Goal: Task Accomplishment & Management: Manage account settings

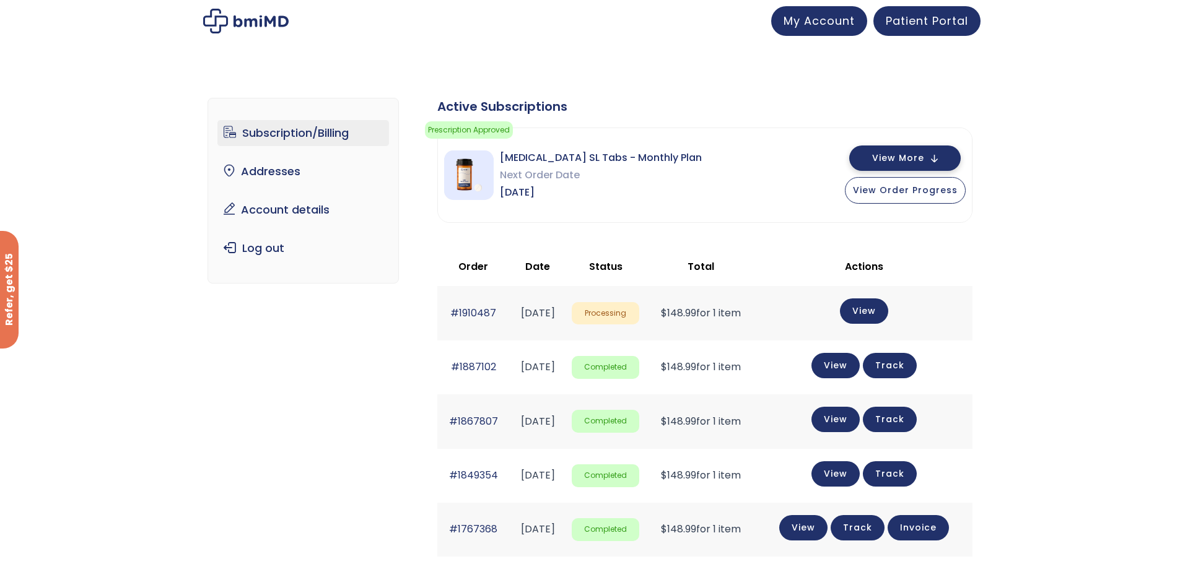
click at [912, 157] on span "View More" at bounding box center [898, 158] width 52 height 8
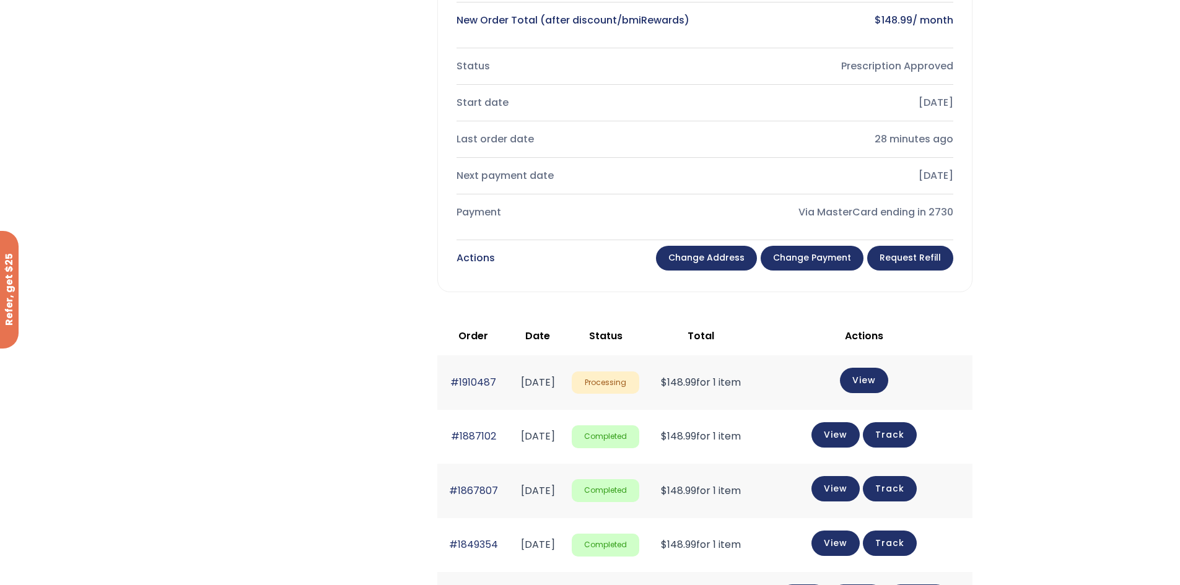
scroll to position [372, 0]
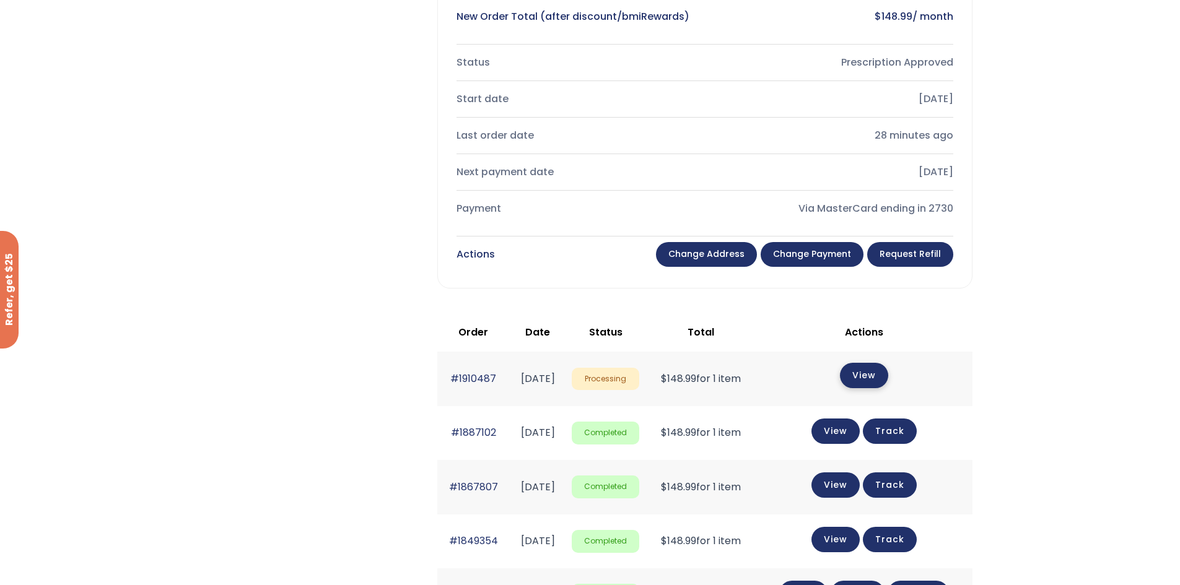
click at [872, 383] on link "View" at bounding box center [864, 375] width 48 height 25
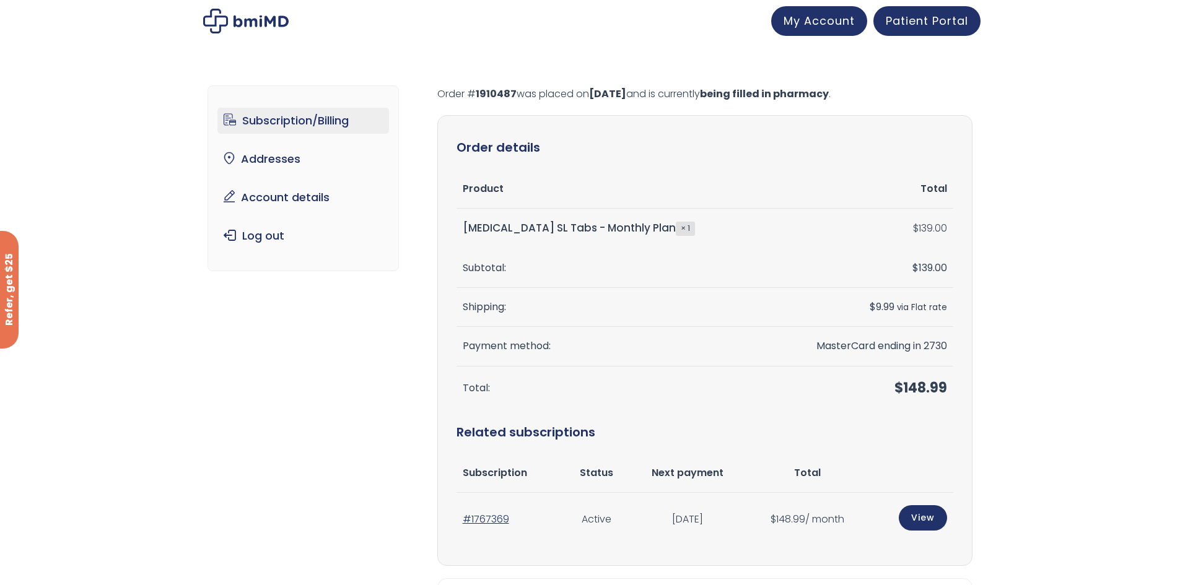
click at [305, 119] on link "Subscription/Billing" at bounding box center [303, 121] width 172 height 26
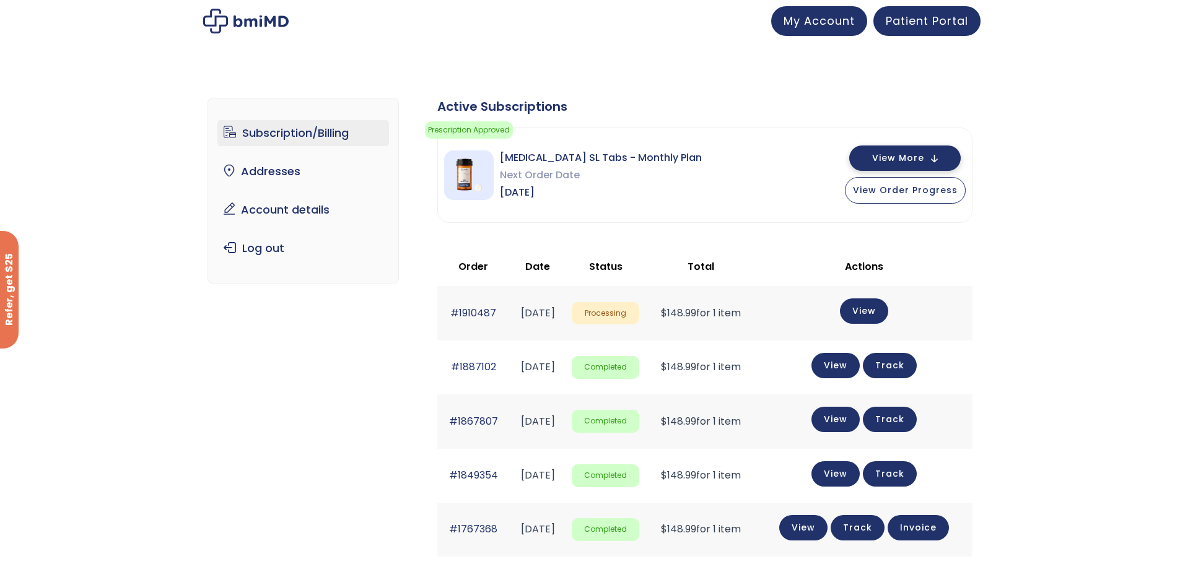
click at [893, 150] on button "View More" at bounding box center [904, 158] width 111 height 25
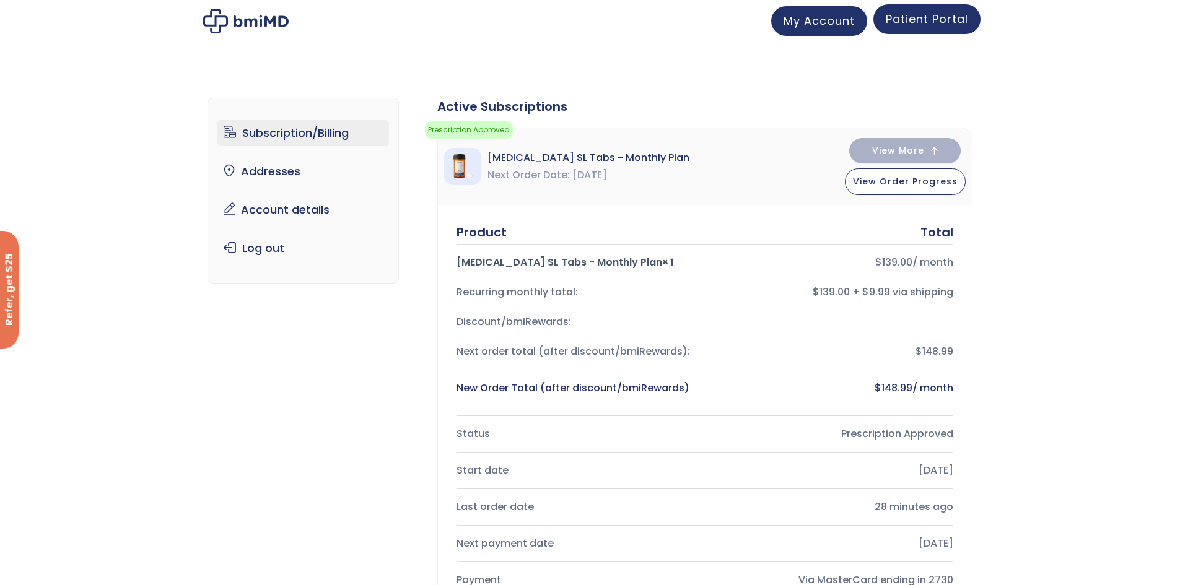
click at [916, 23] on span "Patient Portal" at bounding box center [927, 18] width 82 height 15
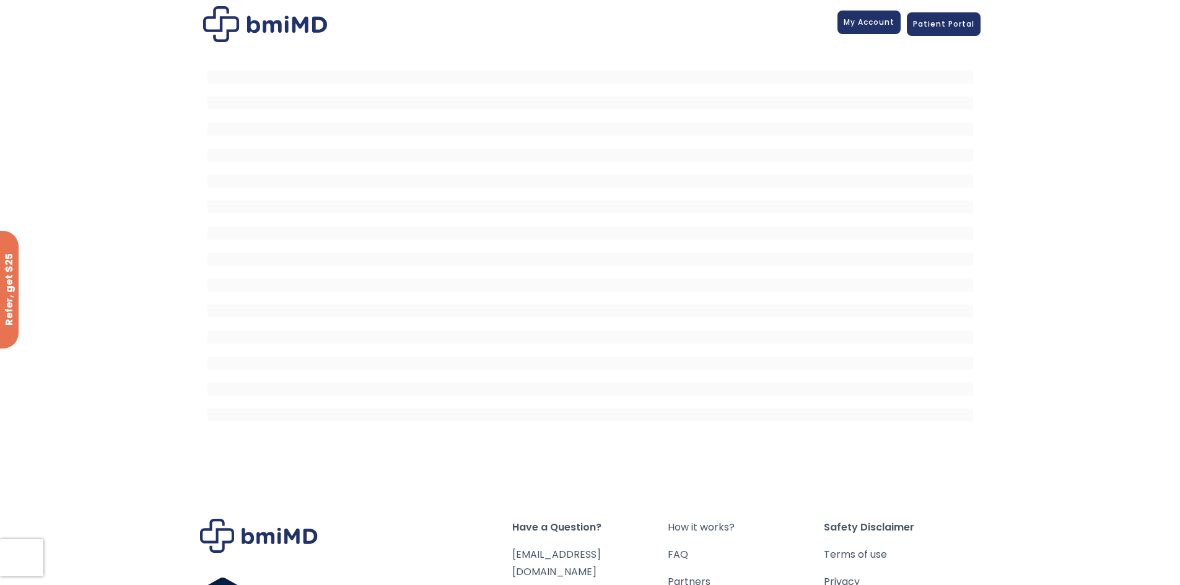
click at [883, 28] on link "My Account" at bounding box center [868, 23] width 63 height 24
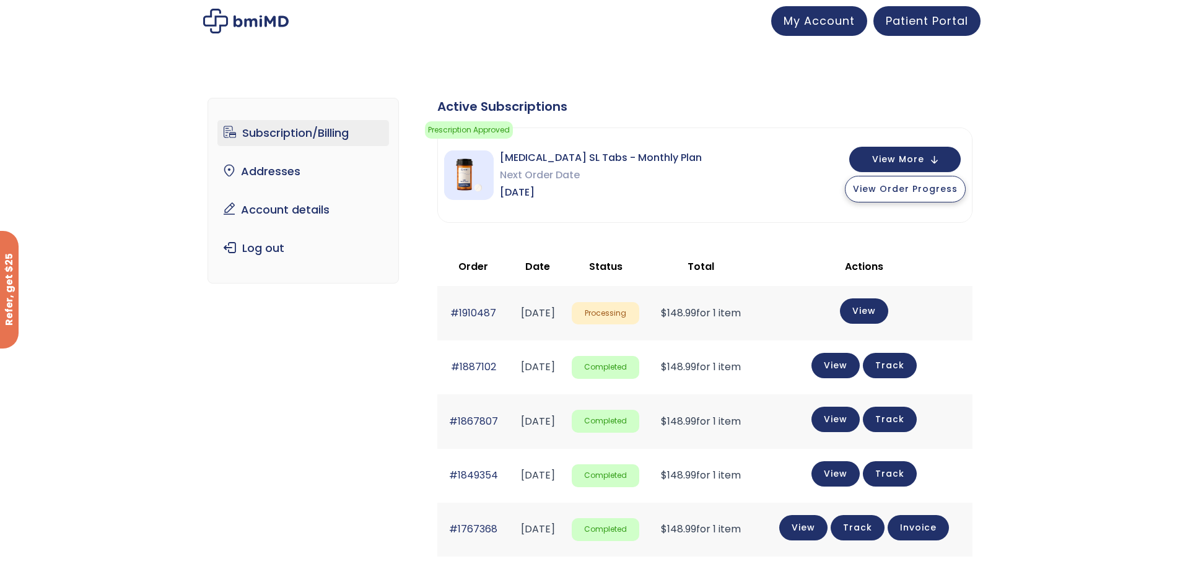
click at [896, 195] on button "View Order Progress" at bounding box center [905, 189] width 121 height 27
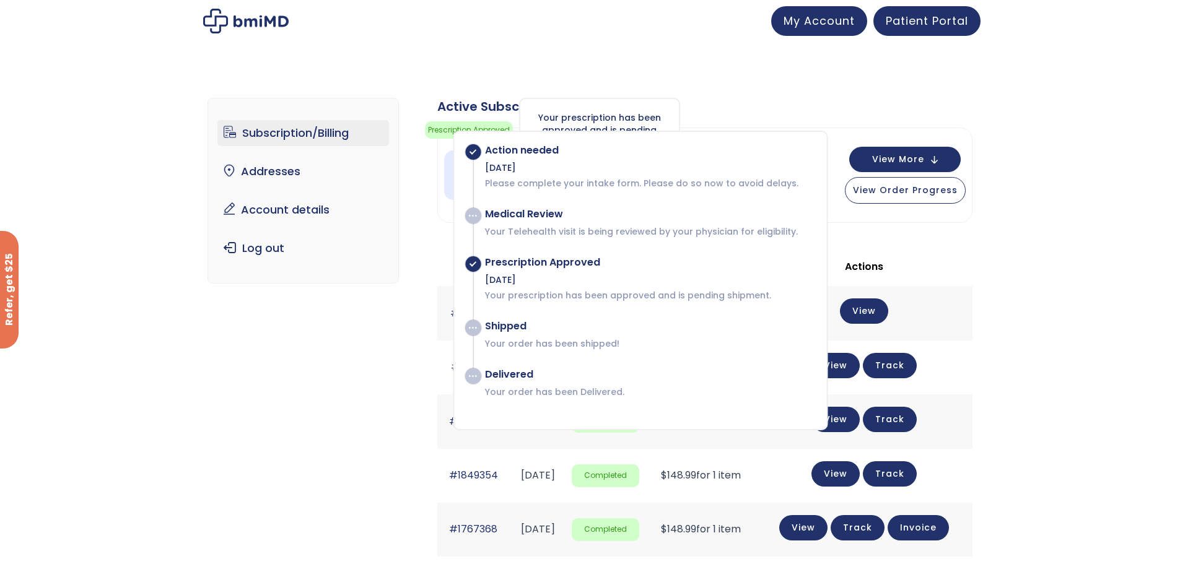
click at [588, 113] on div "Your prescription has been approved and is pending shipment." at bounding box center [599, 130] width 161 height 64
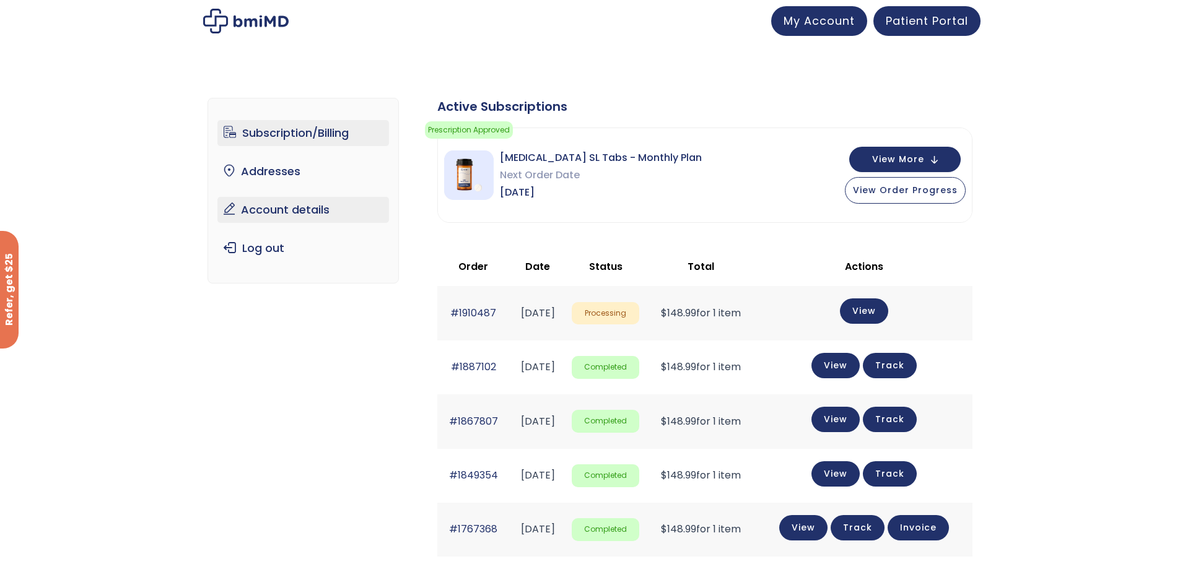
click at [285, 206] on link "Account details" at bounding box center [303, 210] width 172 height 26
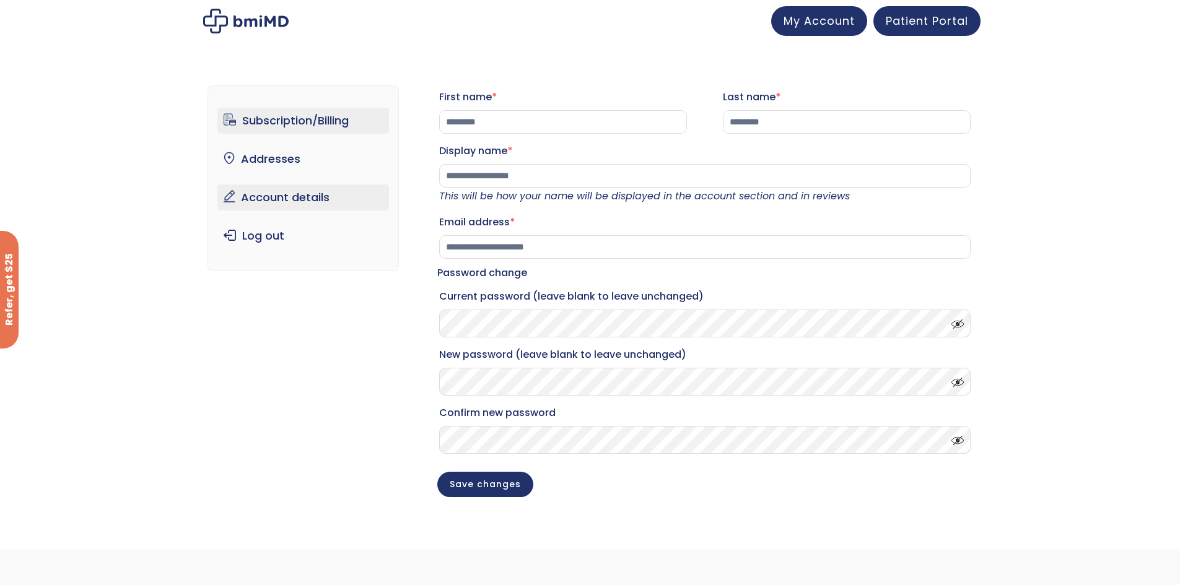
click at [297, 139] on ul "Subscription/Billing bmiRewards Addresses Account details Submit a Review Log o…" at bounding box center [303, 178] width 172 height 141
click at [297, 117] on link "Subscription/Billing" at bounding box center [303, 121] width 172 height 26
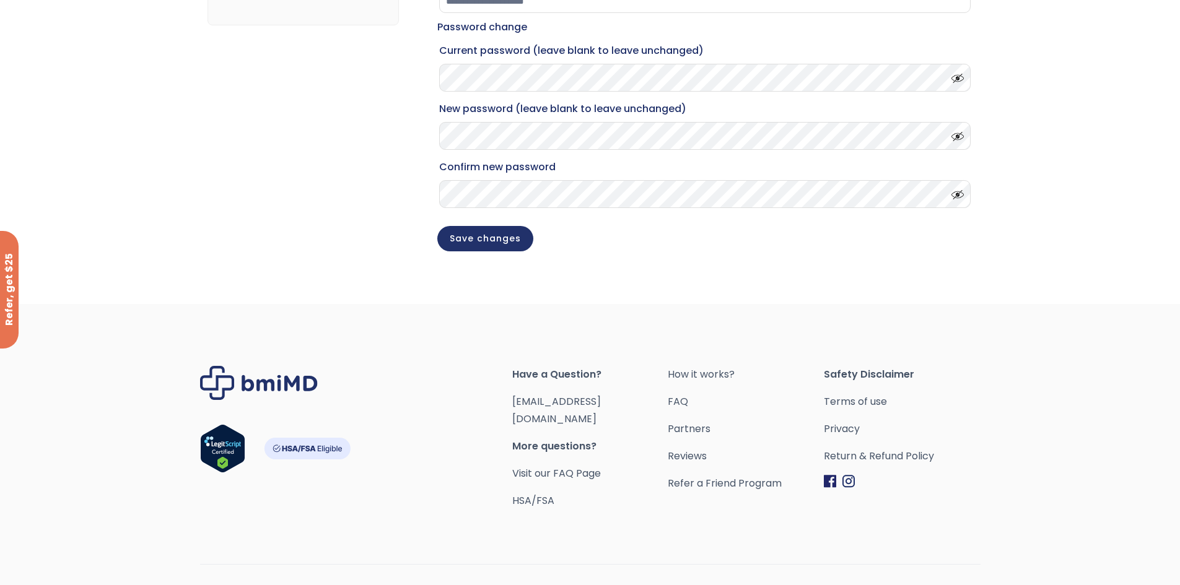
scroll to position [274, 0]
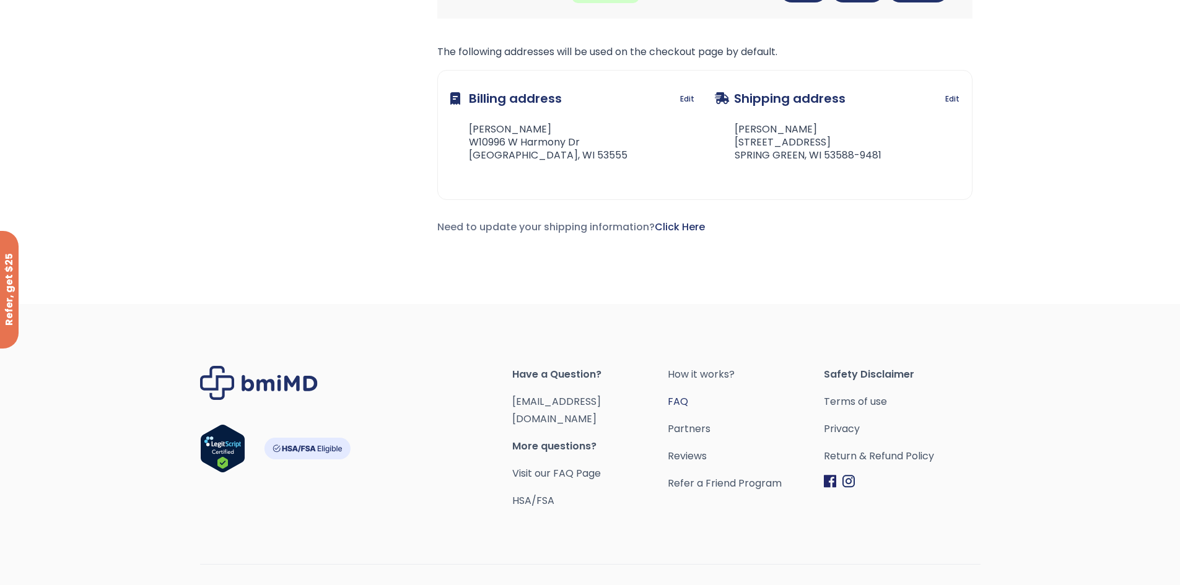
scroll to position [554, 0]
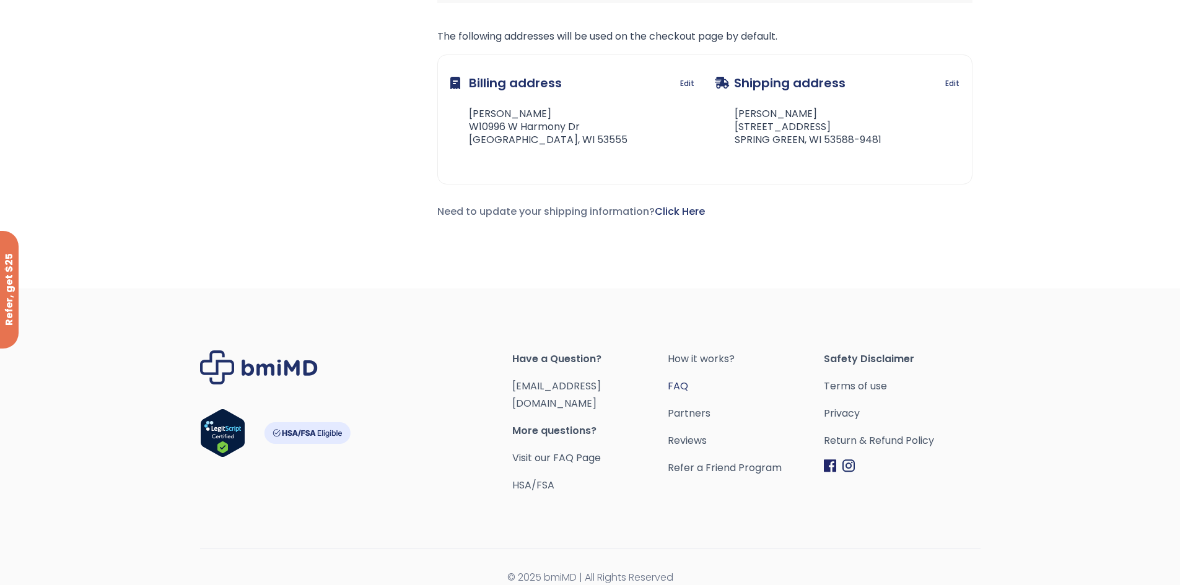
click at [682, 385] on link "FAQ" at bounding box center [746, 386] width 156 height 17
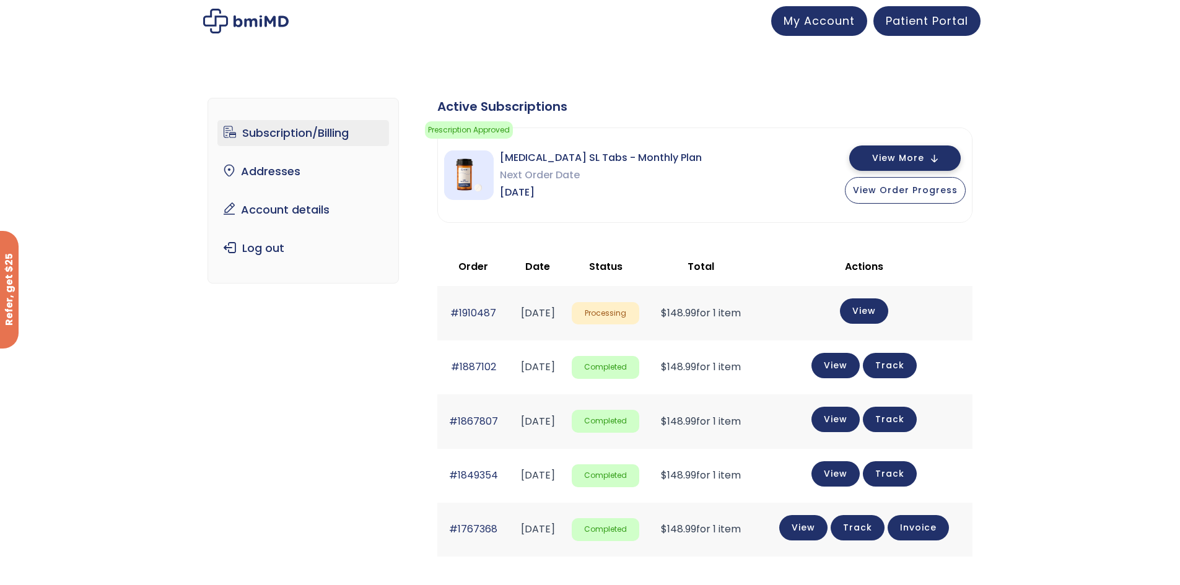
click at [912, 154] on span "View More" at bounding box center [898, 158] width 52 height 8
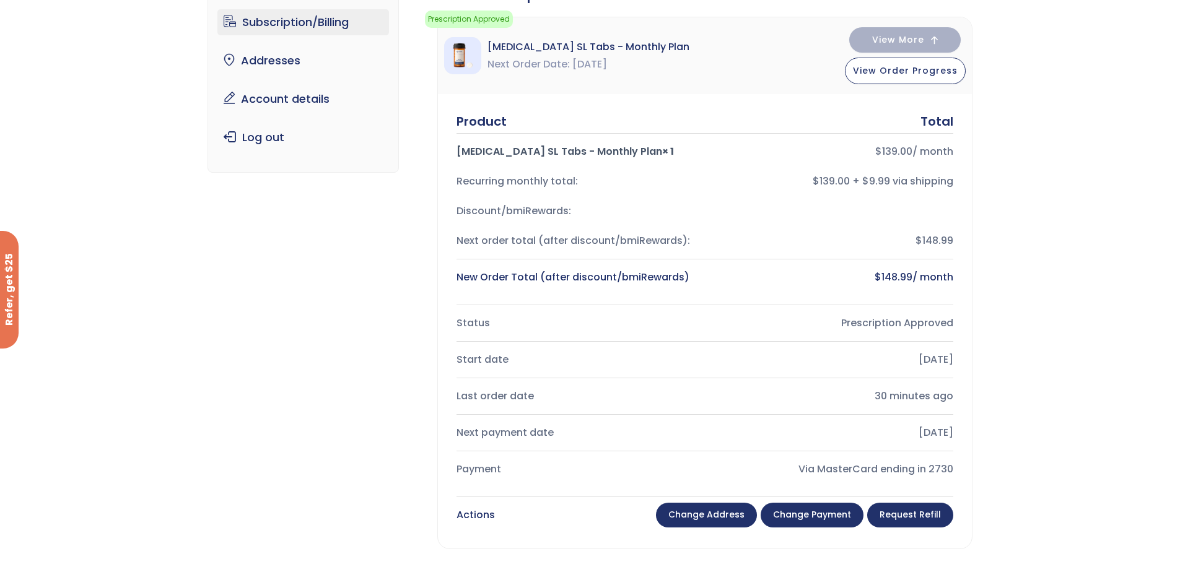
scroll to position [124, 0]
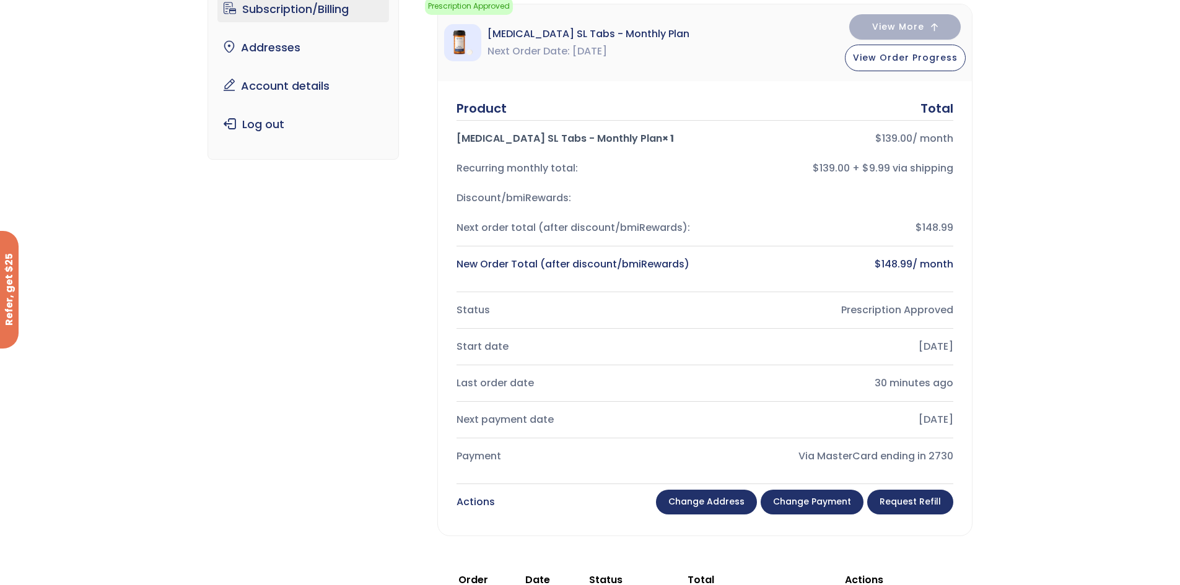
click at [482, 504] on div "Actions" at bounding box center [475, 502] width 38 height 17
click at [868, 390] on div "30 minutes ago" at bounding box center [834, 383] width 238 height 17
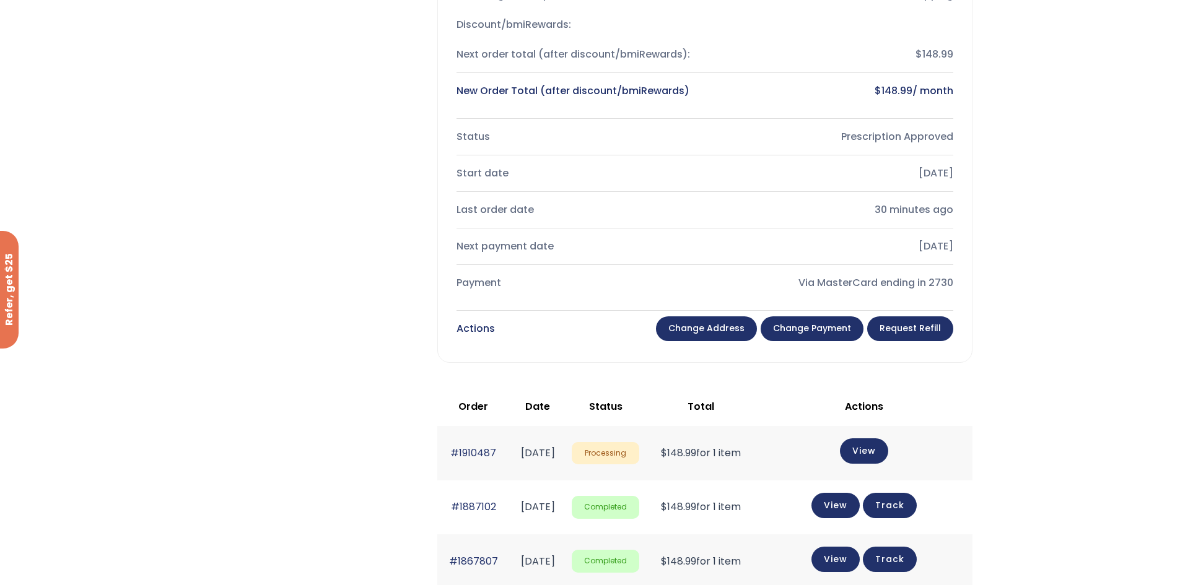
scroll to position [372, 0]
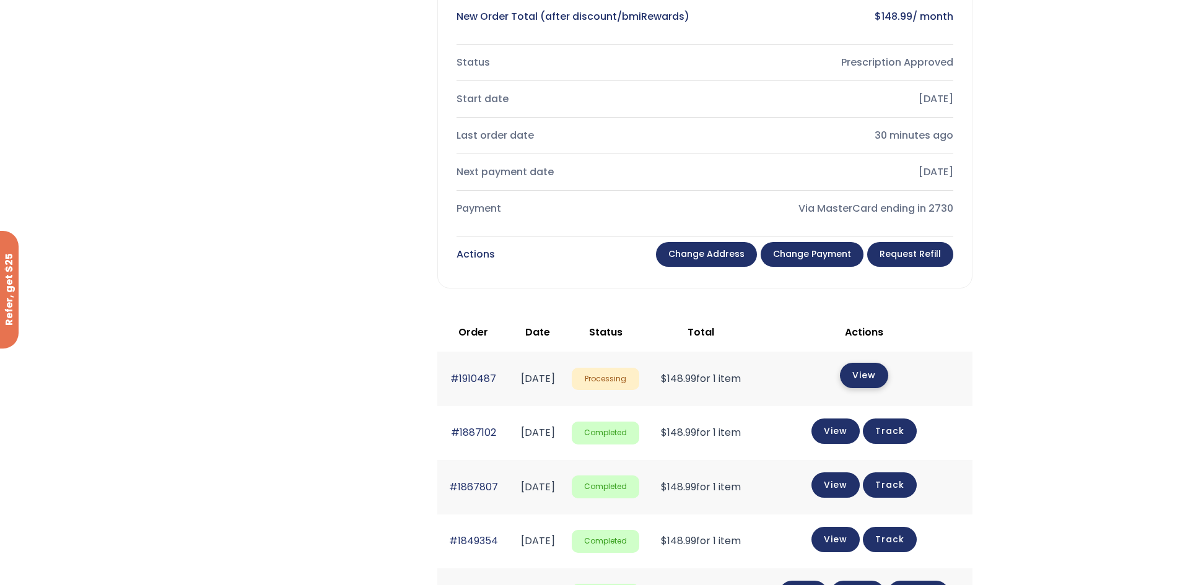
click at [878, 369] on link "View" at bounding box center [864, 375] width 48 height 25
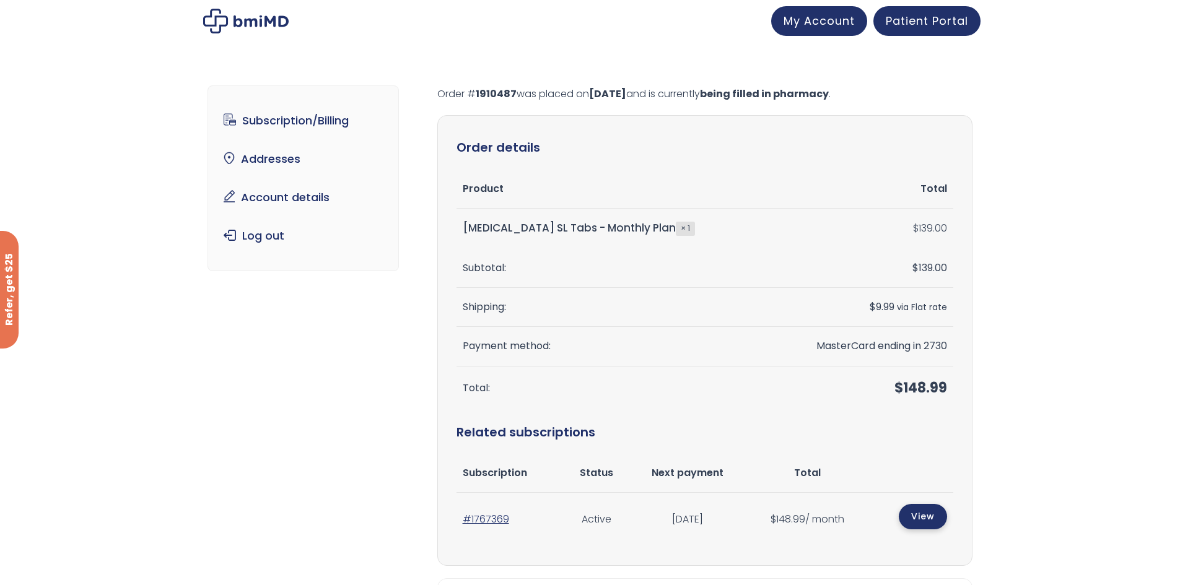
click at [917, 509] on link "View" at bounding box center [923, 516] width 48 height 25
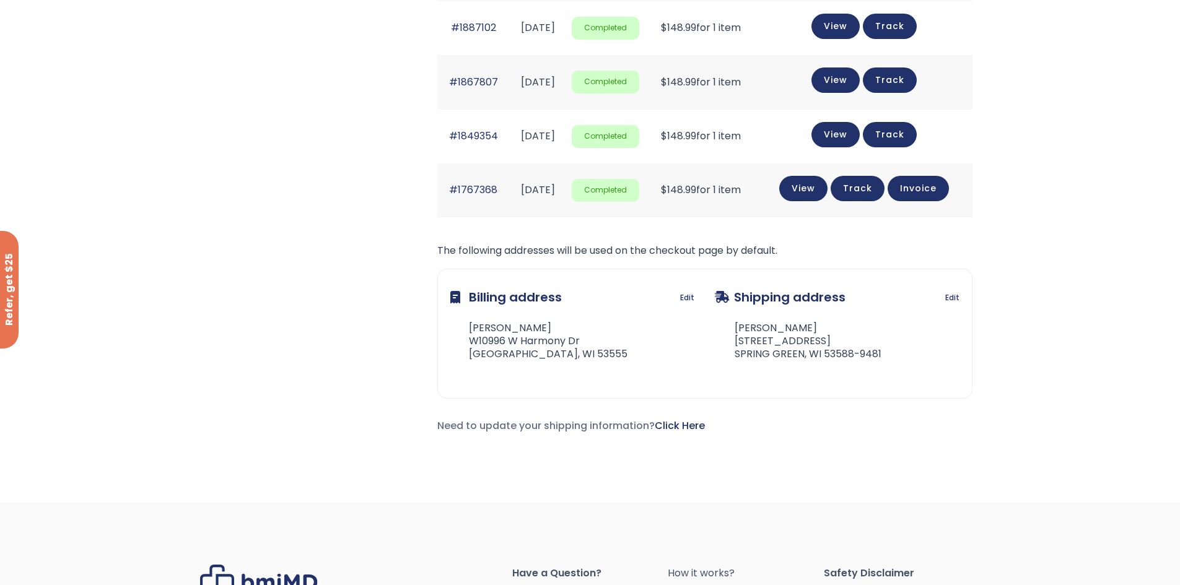
scroll to position [372, 0]
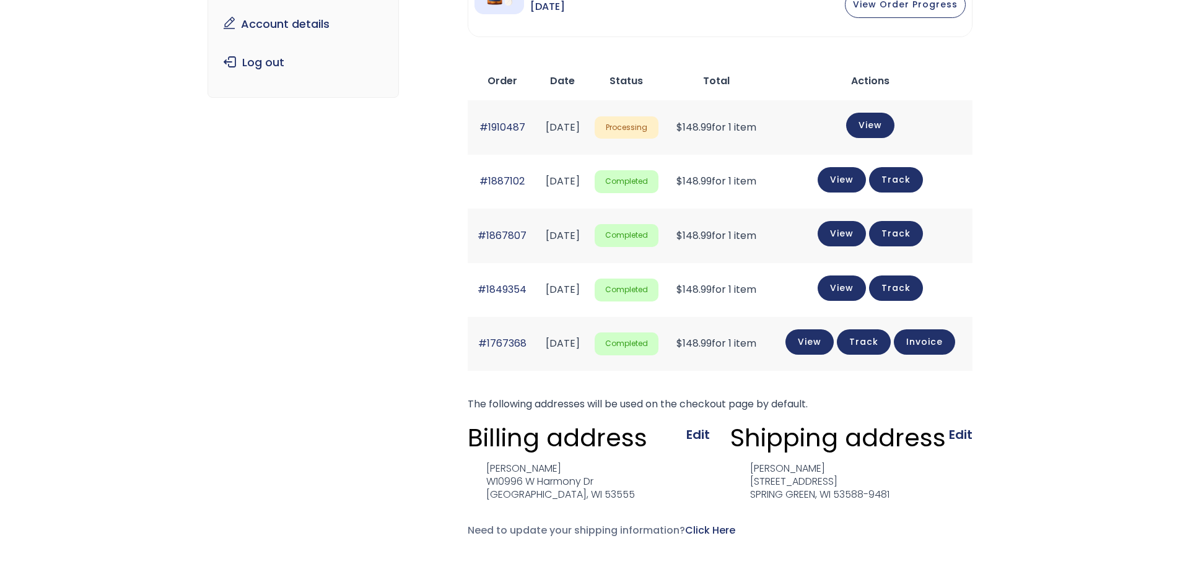
scroll to position [186, 0]
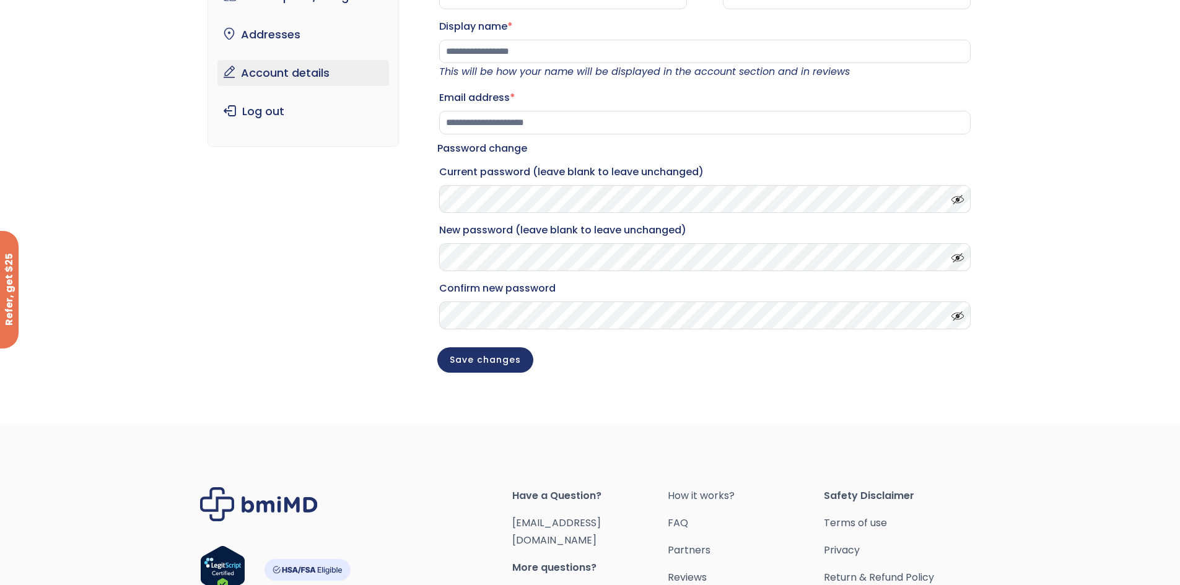
scroll to position [274, 0]
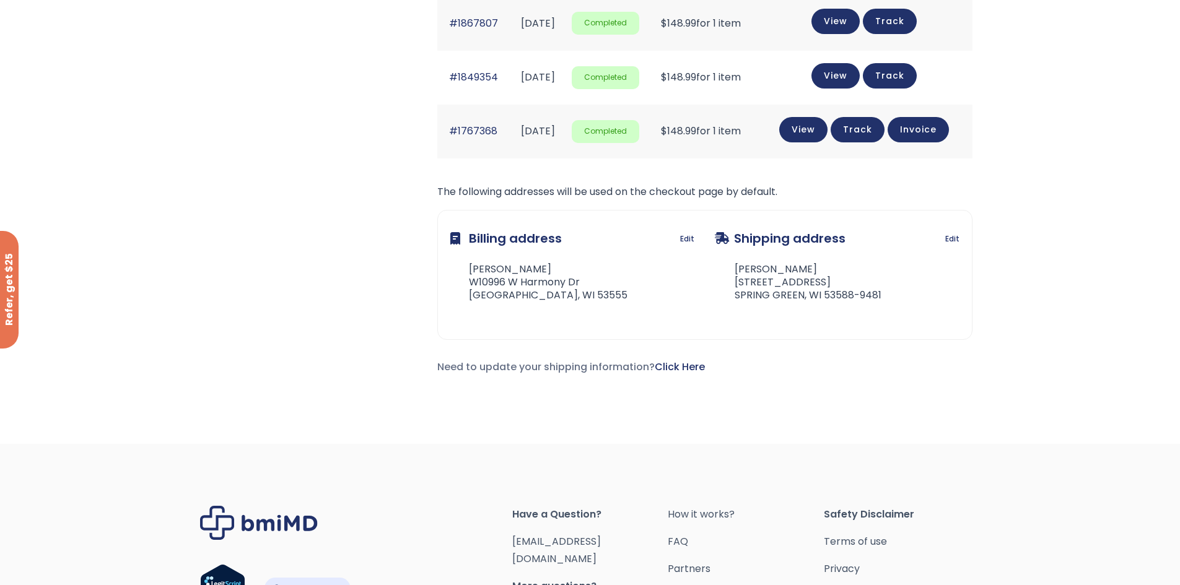
scroll to position [433, 0]
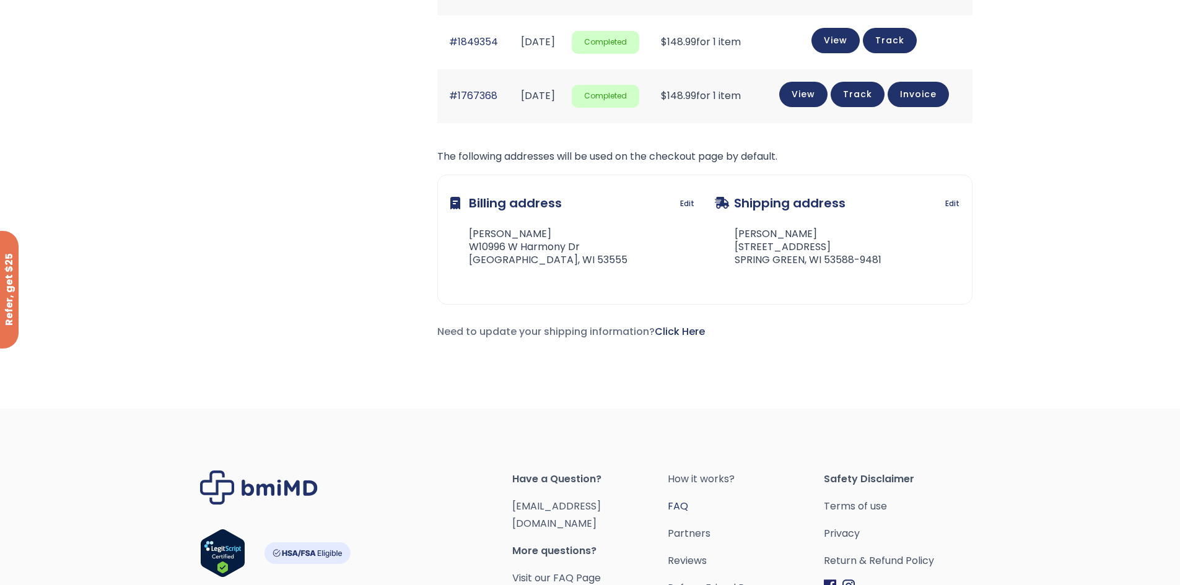
click at [690, 512] on link "FAQ" at bounding box center [746, 506] width 156 height 17
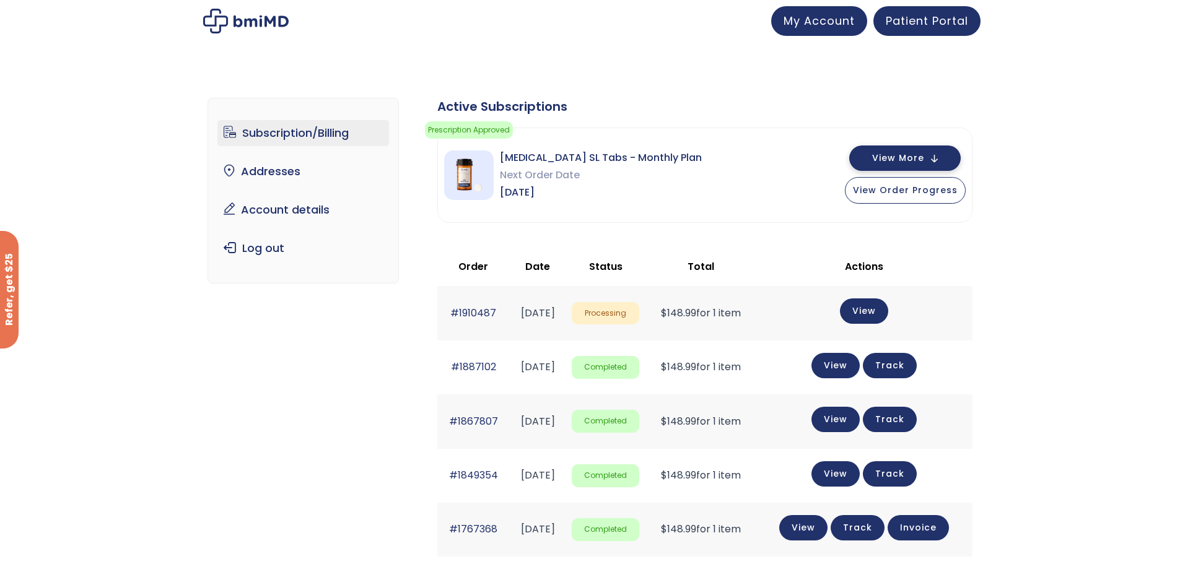
click at [910, 155] on span "View More" at bounding box center [898, 158] width 52 height 8
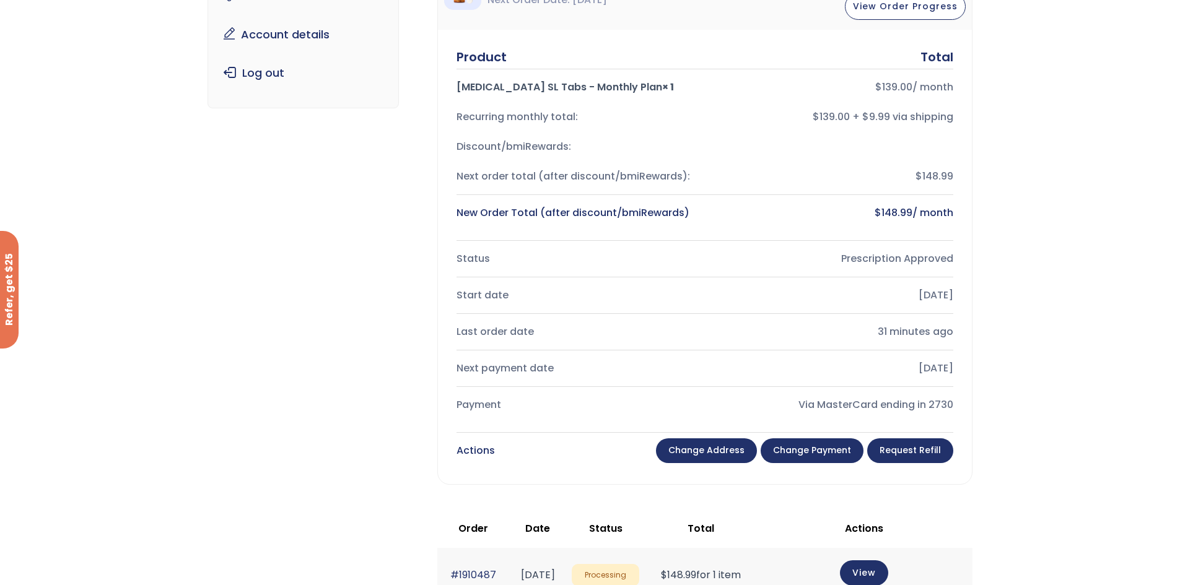
scroll to position [186, 0]
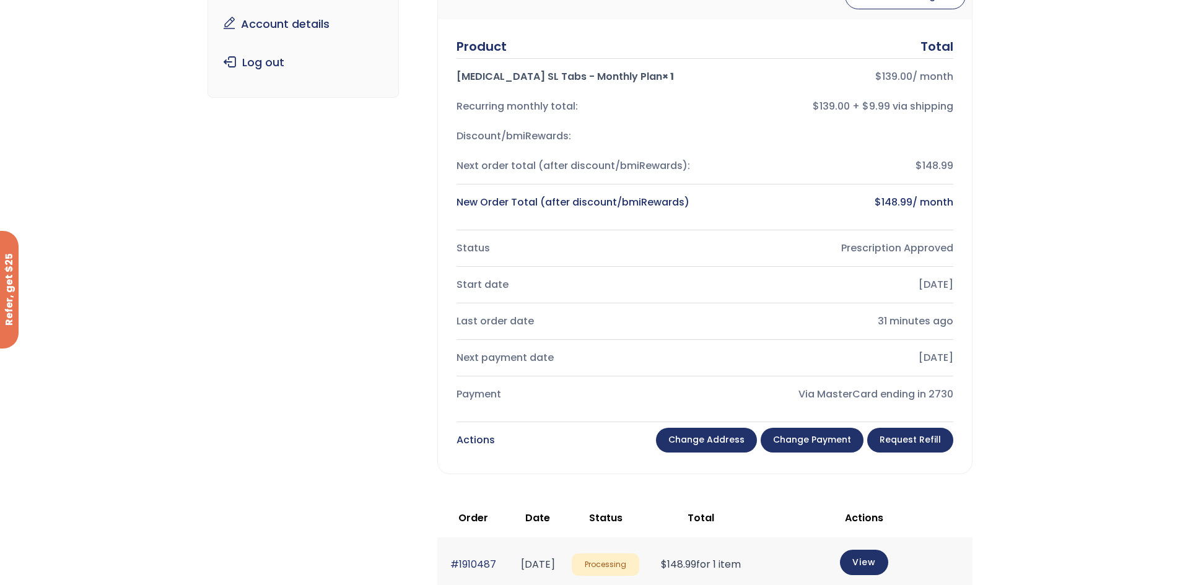
click at [593, 200] on div "New Order Total (after discount/bmiRewards)" at bounding box center [575, 202] width 238 height 17
click at [661, 198] on div "New Order Total (after discount/bmiRewards)" at bounding box center [575, 202] width 238 height 17
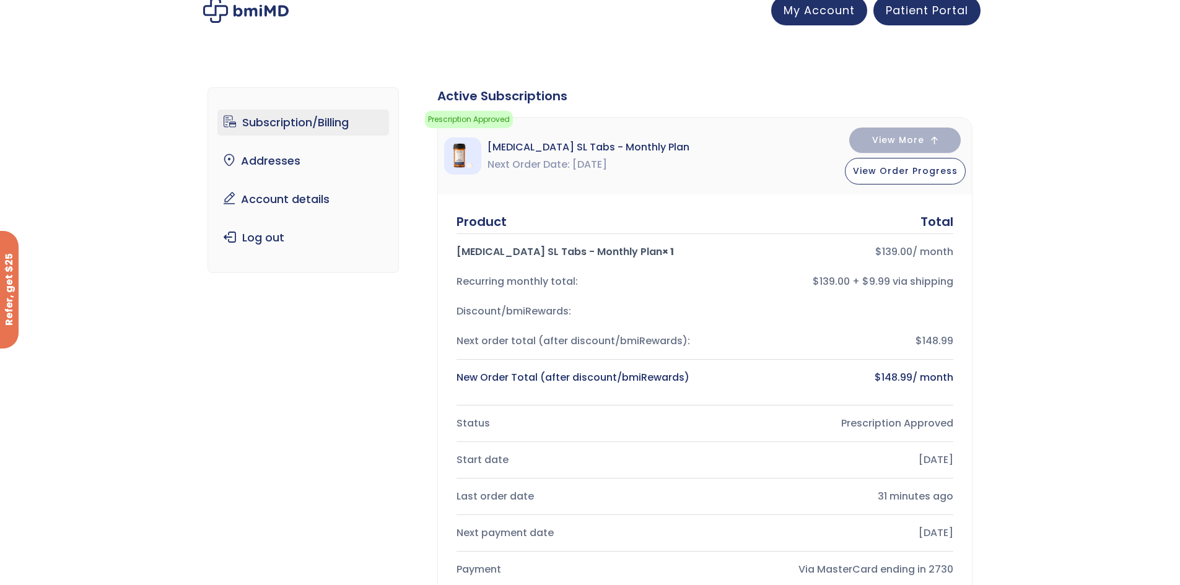
scroll to position [0, 0]
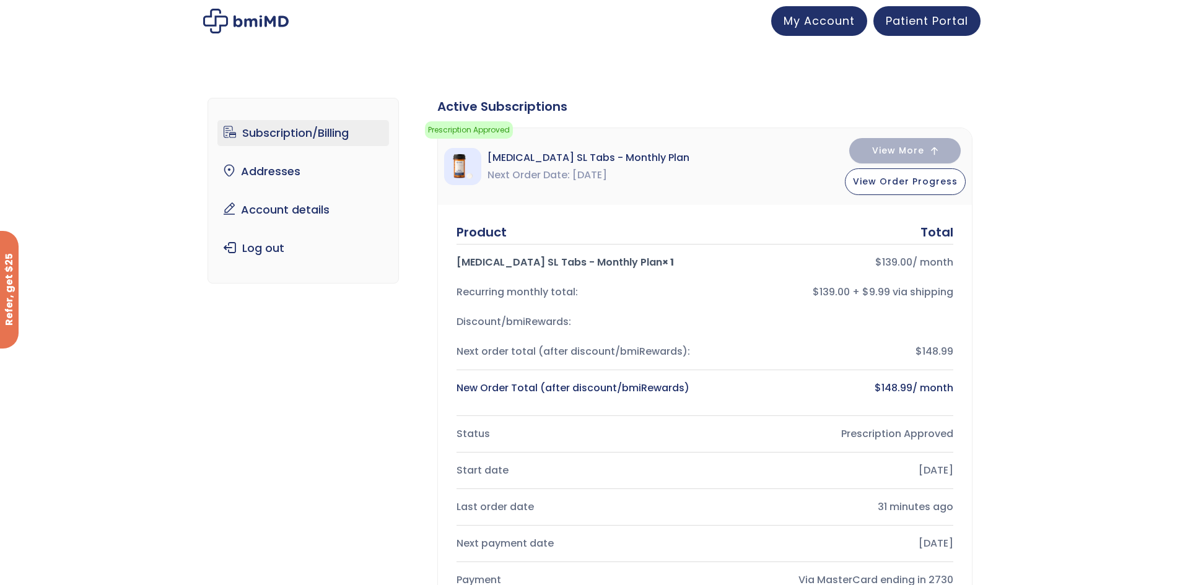
click at [564, 217] on div "Product Total Sermorelin SL Tabs - Monthly Plan × 1 $ 139.00 / month Recurring …" at bounding box center [705, 432] width 534 height 455
click at [304, 206] on link "Account details" at bounding box center [303, 210] width 172 height 26
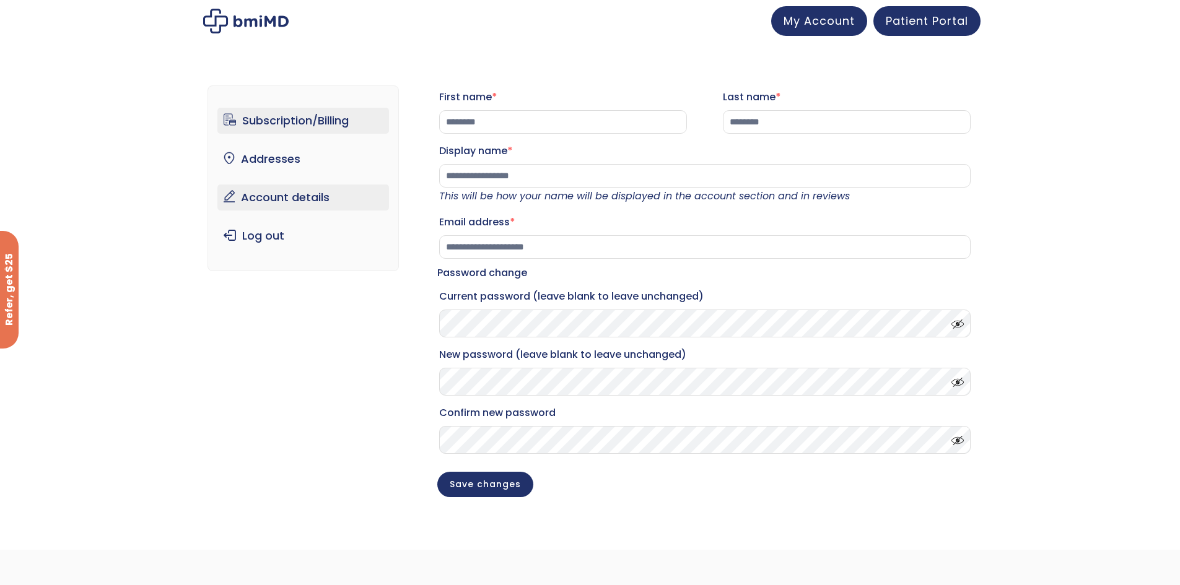
click at [297, 112] on link "Subscription/Billing" at bounding box center [303, 121] width 172 height 26
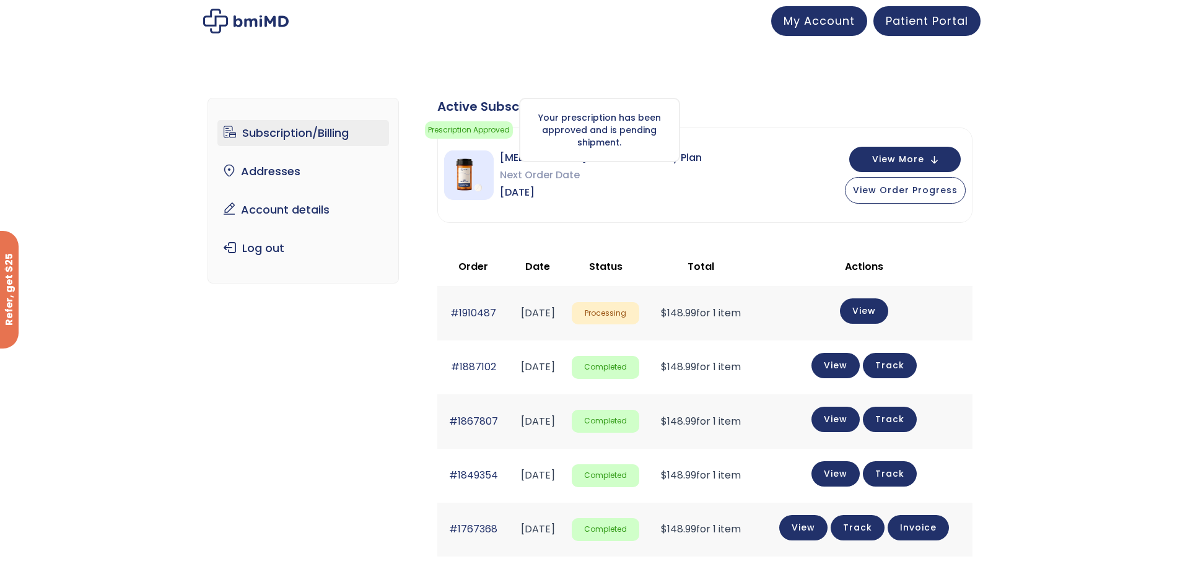
click at [472, 126] on span "Prescription Approved" at bounding box center [469, 129] width 88 height 17
click at [469, 179] on img at bounding box center [469, 175] width 50 height 50
click at [471, 179] on img at bounding box center [469, 175] width 50 height 50
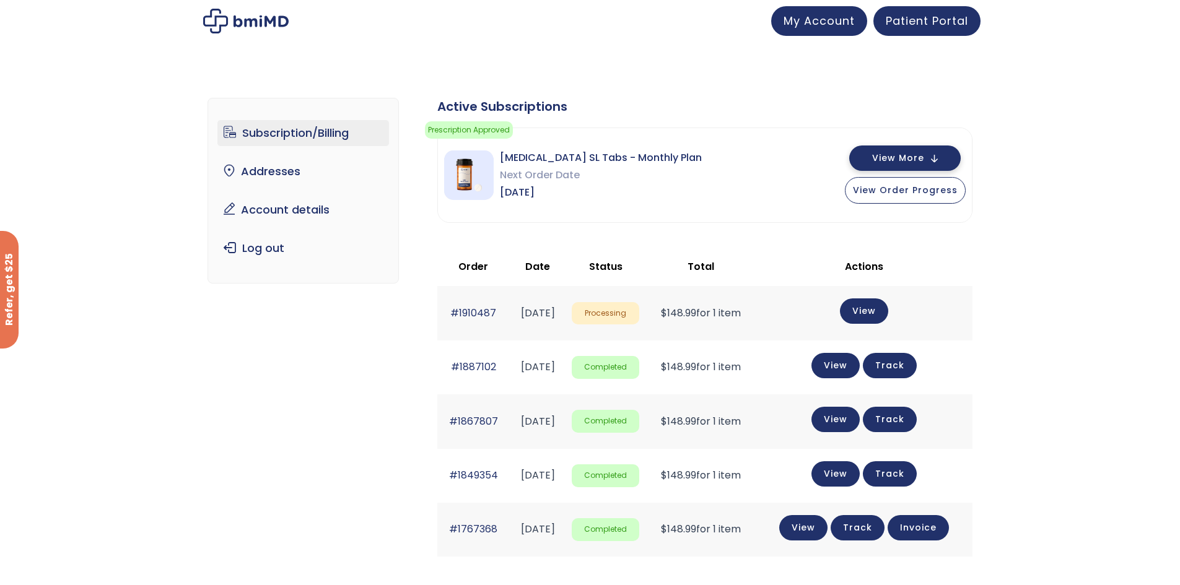
click at [926, 152] on button "View More" at bounding box center [904, 158] width 111 height 25
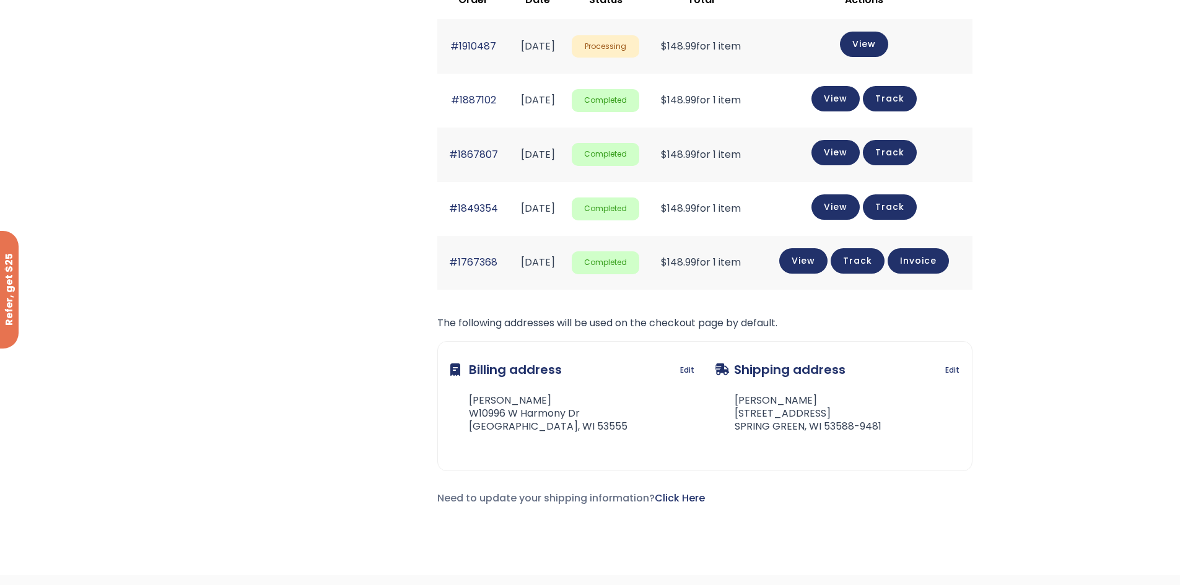
scroll to position [495, 0]
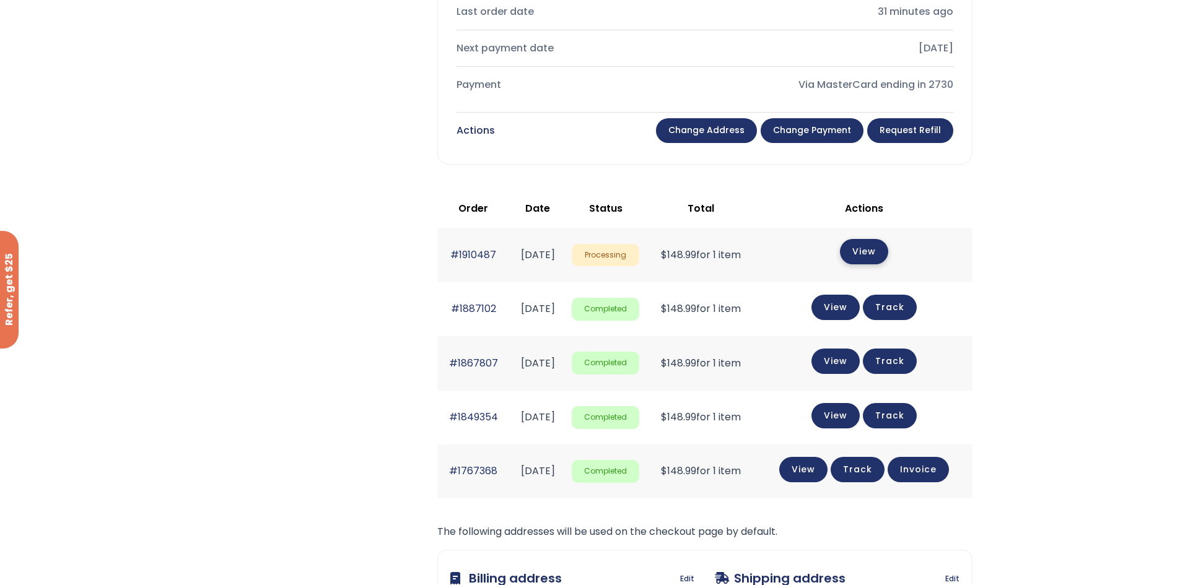
click at [870, 249] on link "View" at bounding box center [864, 251] width 48 height 25
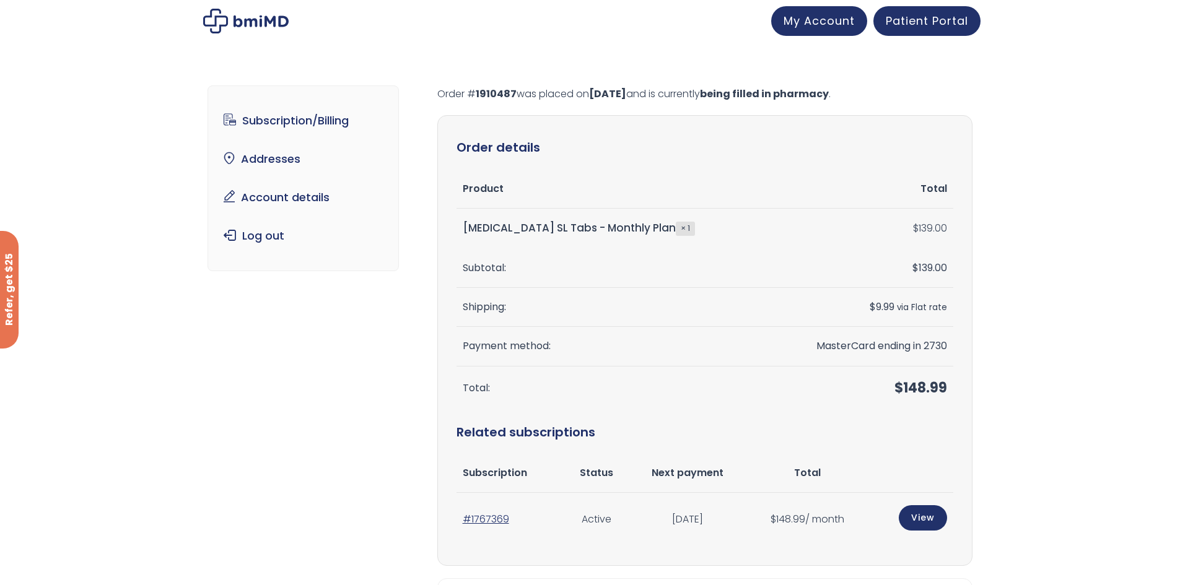
click at [676, 225] on strong "× 1" at bounding box center [685, 229] width 19 height 14
click at [665, 233] on td "[MEDICAL_DATA] SL Tabs - Monthly Plan × 1" at bounding box center [612, 229] width 313 height 40
drag, startPoint x: 661, startPoint y: 228, endPoint x: 614, endPoint y: 229, distance: 46.4
click at [616, 228] on td "Sermorelin SL Tabs - Monthly Plan × 1" at bounding box center [612, 229] width 313 height 40
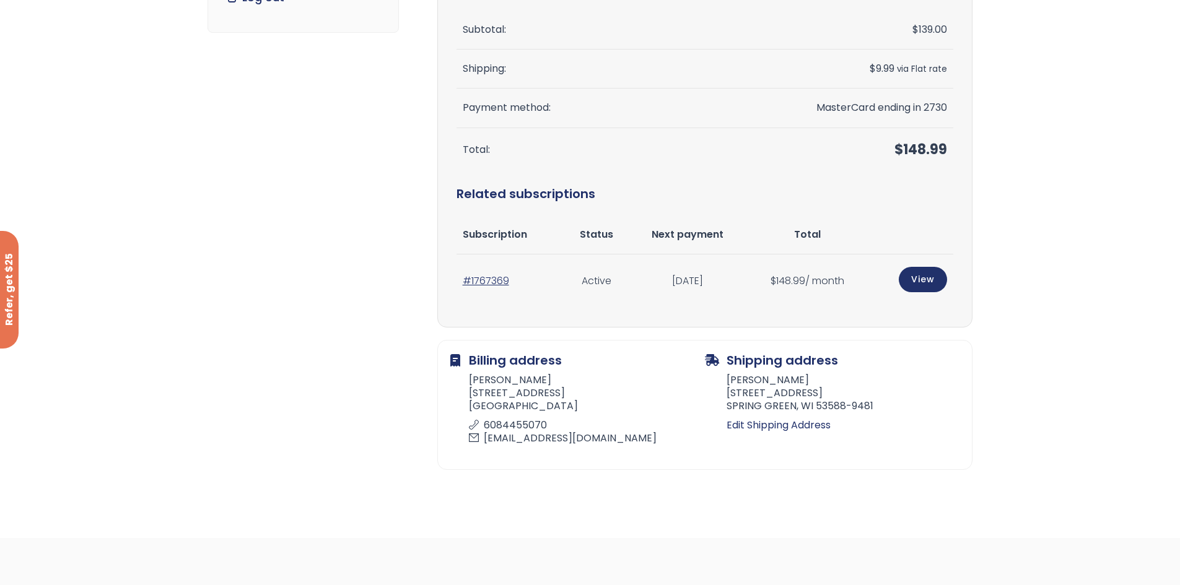
scroll to position [248, 0]
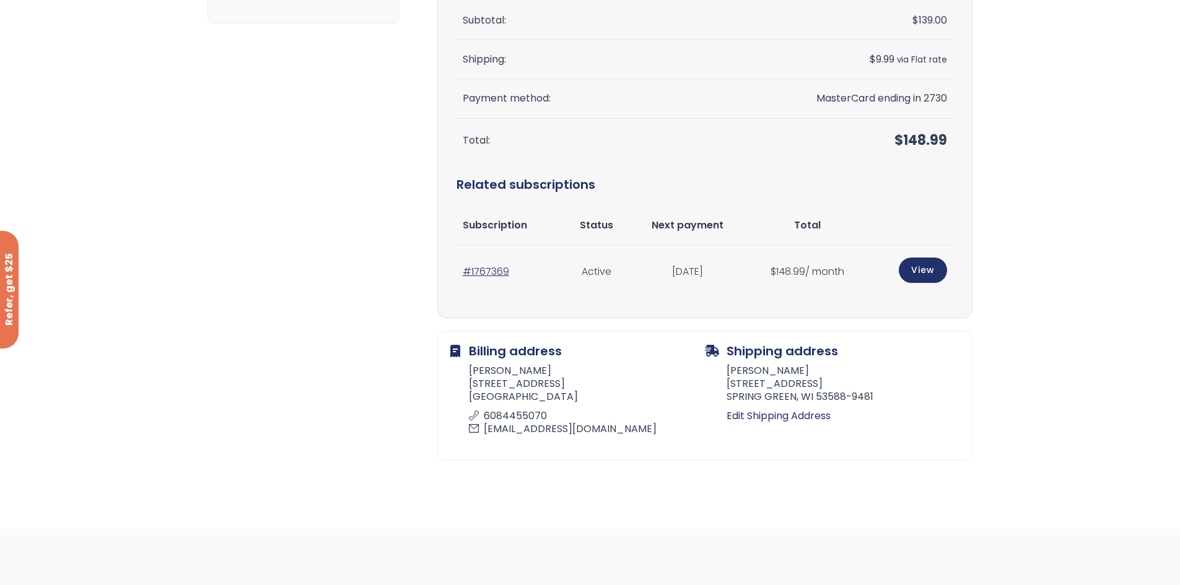
click at [822, 275] on td "$ 148.99 / month" at bounding box center [807, 272] width 121 height 54
click at [923, 265] on link "View" at bounding box center [923, 268] width 48 height 25
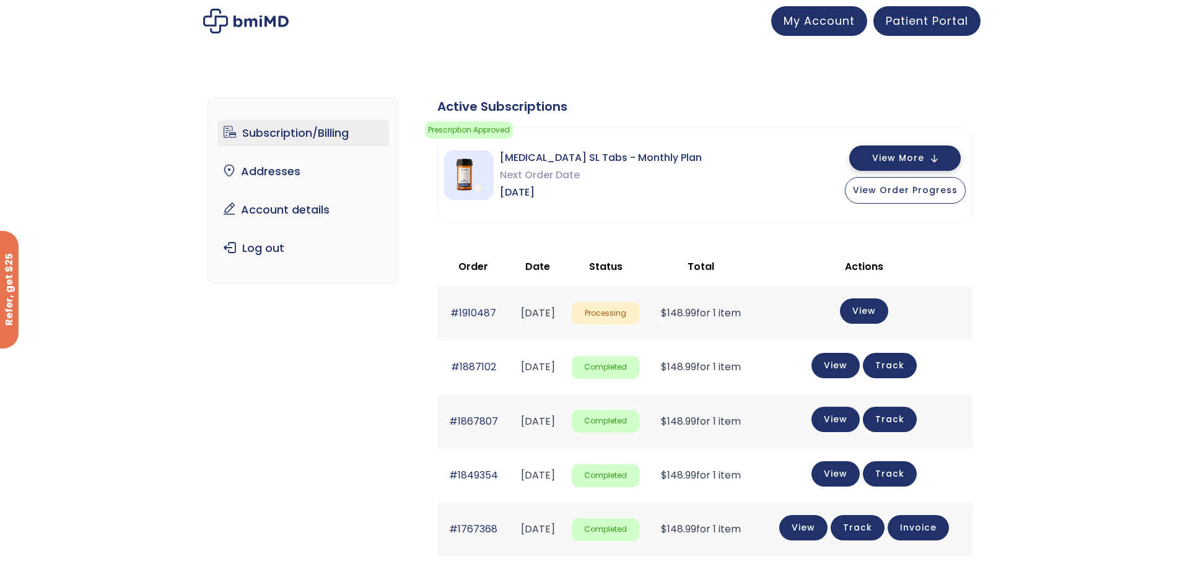
click at [928, 158] on button "View More" at bounding box center [904, 158] width 111 height 25
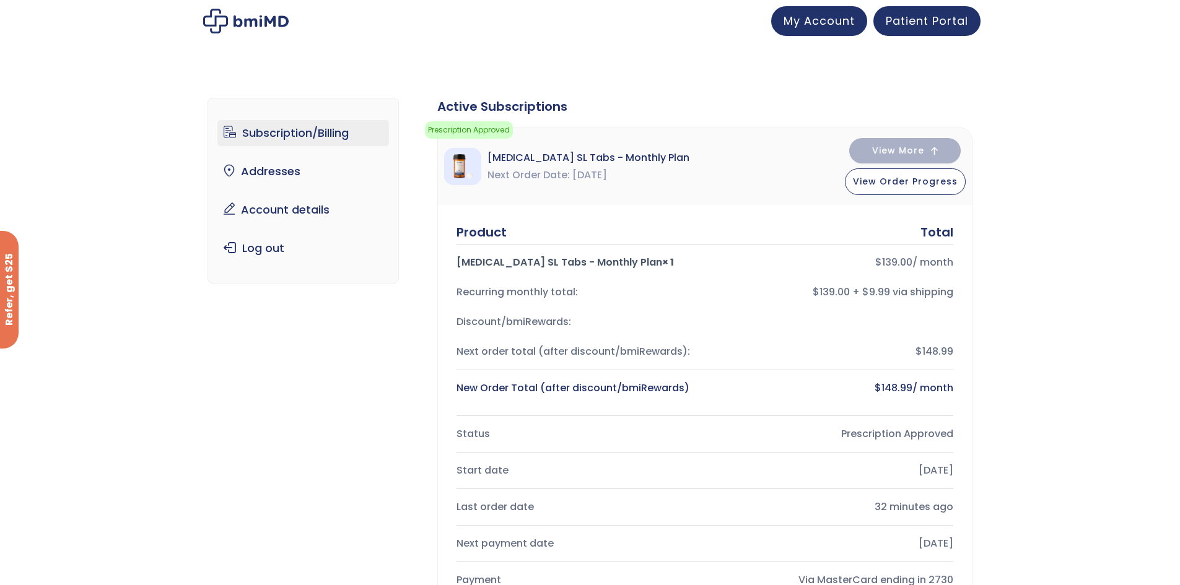
click at [516, 290] on div "Recurring monthly total:" at bounding box center [575, 292] width 238 height 17
click at [845, 300] on div "$139.00 + $9.99 via shipping" at bounding box center [834, 292] width 238 height 17
click at [707, 324] on div "Discount/bmiRewards:" at bounding box center [704, 322] width 497 height 30
click at [559, 158] on div "Your prescription has been approved and is pending shipment." at bounding box center [599, 130] width 161 height 64
drag, startPoint x: 454, startPoint y: 124, endPoint x: 497, endPoint y: 135, distance: 44.8
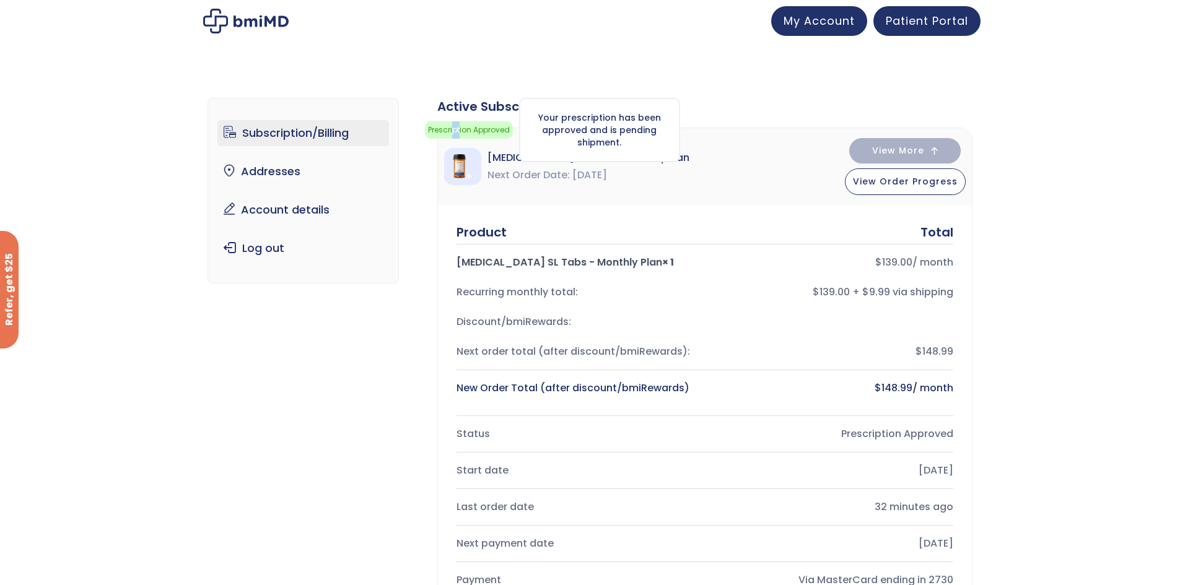
click at [460, 126] on span "Prescription Approved" at bounding box center [469, 129] width 88 height 17
drag, startPoint x: 676, startPoint y: 191, endPoint x: 700, endPoint y: 211, distance: 31.2
click at [684, 195] on div "Sermorelin SL Tabs - Monthly Plan Next Order Date Sep 23, 2025 View More View O…" at bounding box center [705, 166] width 534 height 77
click at [492, 264] on div "Sermorelin SL Tabs - Monthly Plan × 1" at bounding box center [575, 262] width 238 height 17
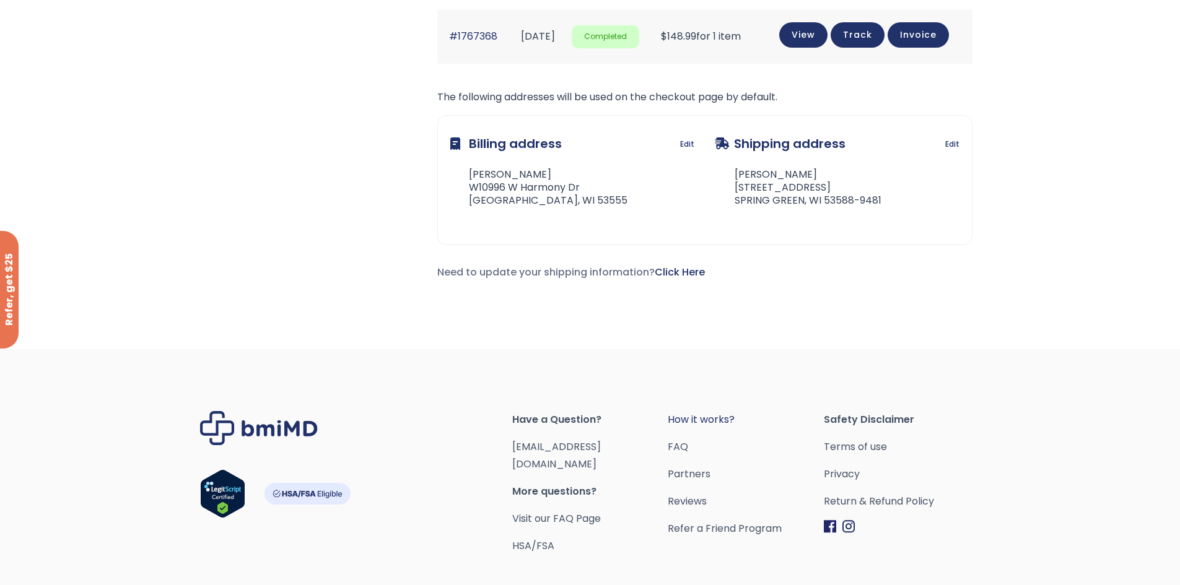
scroll to position [991, 0]
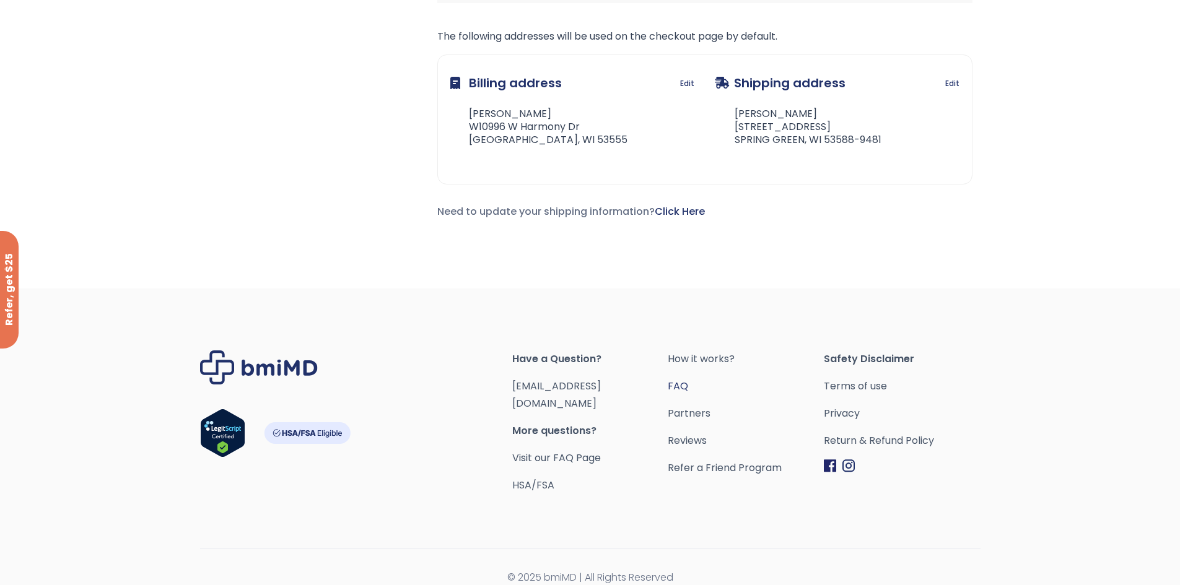
click at [674, 391] on link "FAQ" at bounding box center [746, 386] width 156 height 17
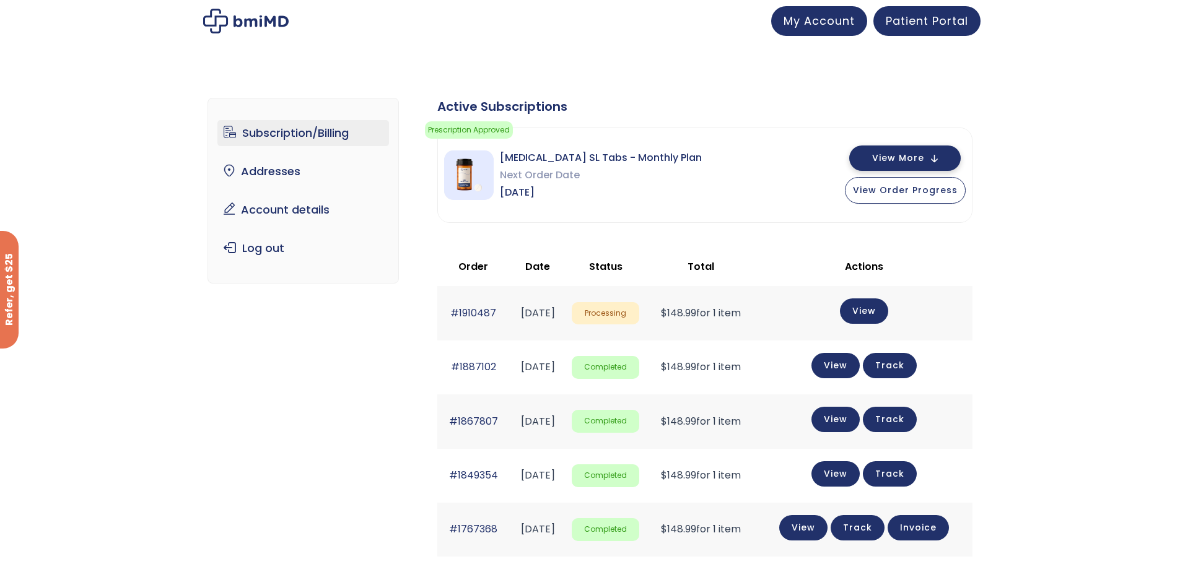
drag, startPoint x: 954, startPoint y: 154, endPoint x: 945, endPoint y: 155, distance: 9.5
click at [954, 154] on button "View More" at bounding box center [904, 158] width 111 height 25
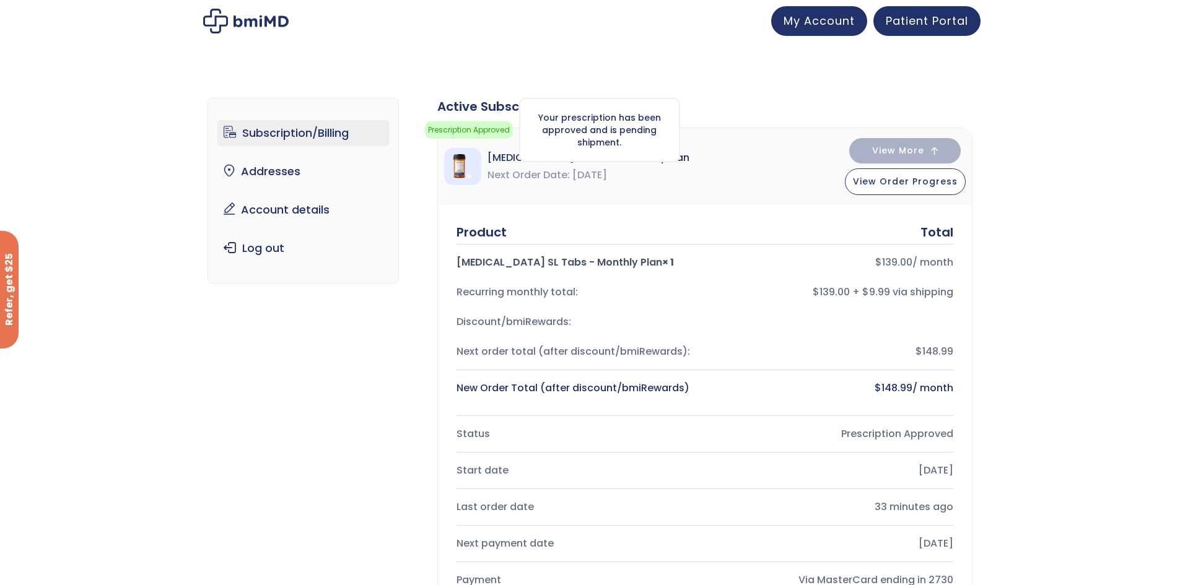
click at [524, 153] on div "Your prescription has been approved and is pending shipment." at bounding box center [599, 130] width 161 height 64
click at [659, 183] on div "Sermorelin SL Tabs - Monthly Plan Next Order Date Sep 23, 2025 View More View O…" at bounding box center [705, 166] width 534 height 77
click at [292, 133] on link "Subscription/Billing" at bounding box center [303, 133] width 172 height 26
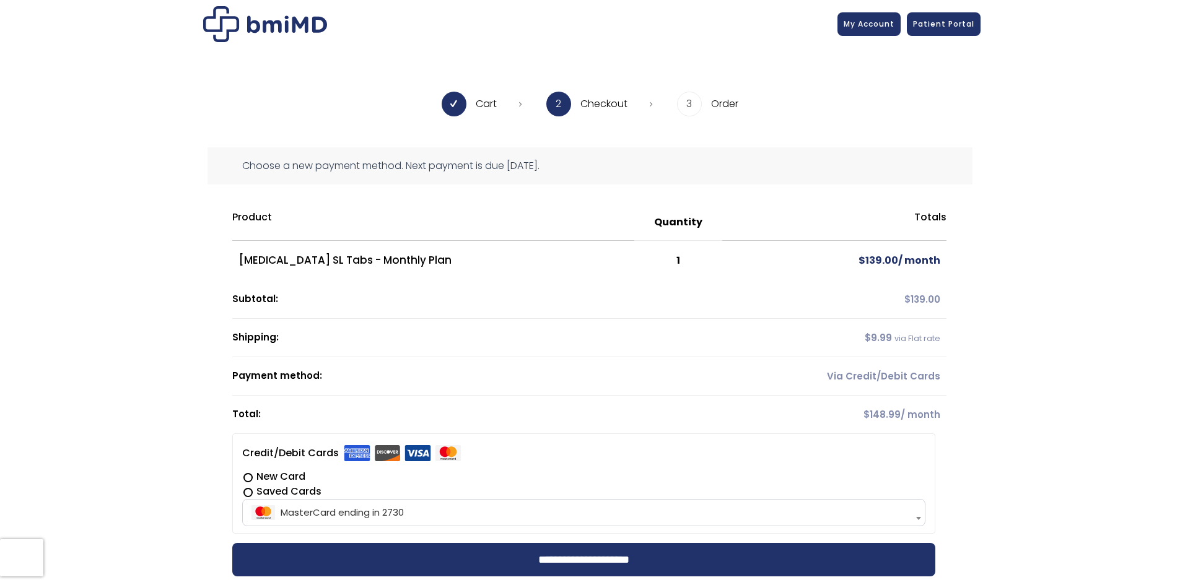
click at [245, 474] on label "New Card" at bounding box center [583, 476] width 683 height 15
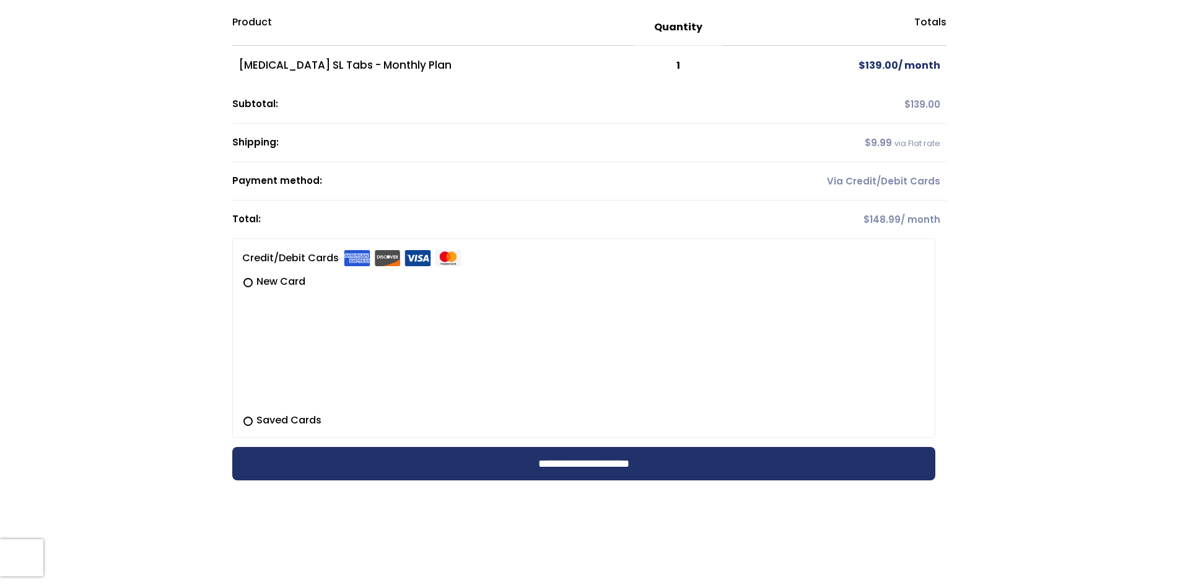
scroll to position [310, 0]
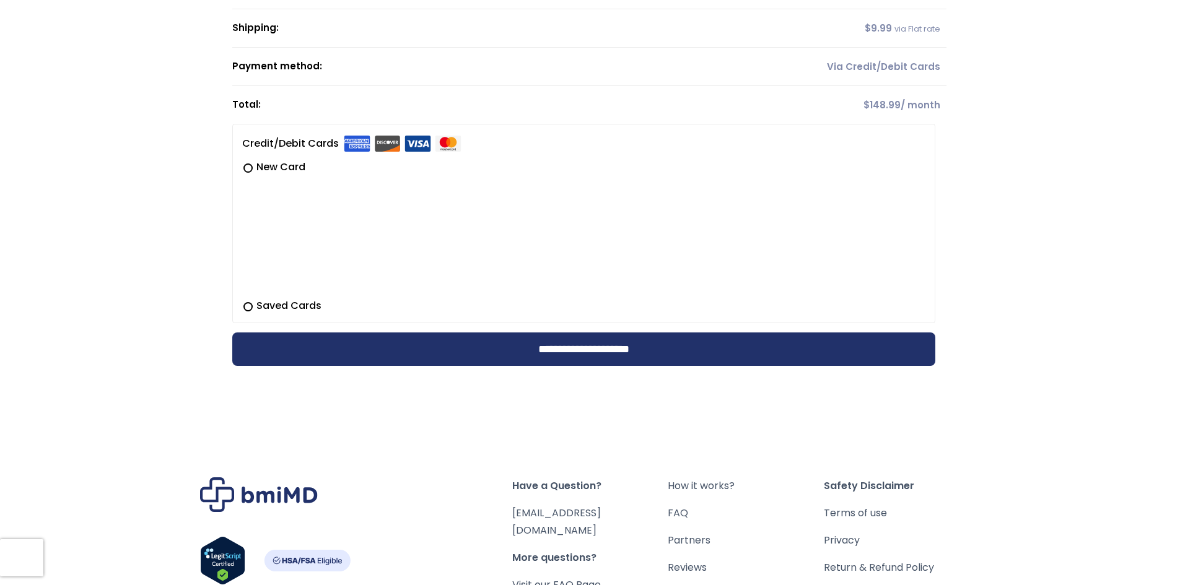
click at [285, 144] on label "Credit/Debit Cards" at bounding box center [351, 144] width 219 height 20
click at [288, 308] on label "Saved Cards" at bounding box center [583, 305] width 683 height 15
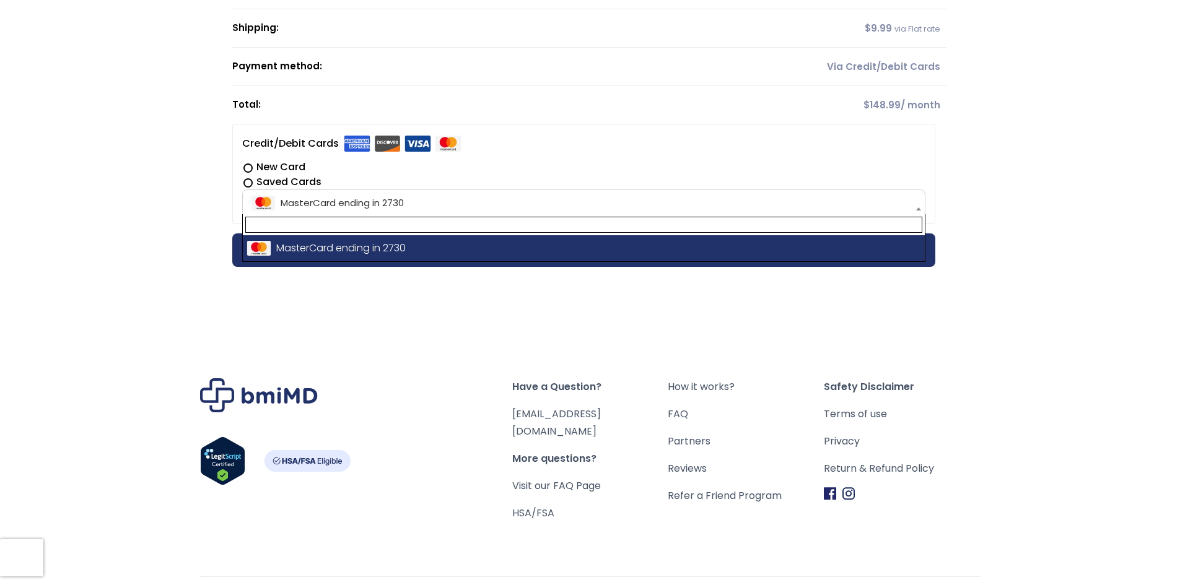
click at [373, 203] on span "MasterCard ending in 2730" at bounding box center [584, 203] width 676 height 26
click at [422, 195] on span "MasterCard ending in 2730" at bounding box center [584, 203] width 676 height 26
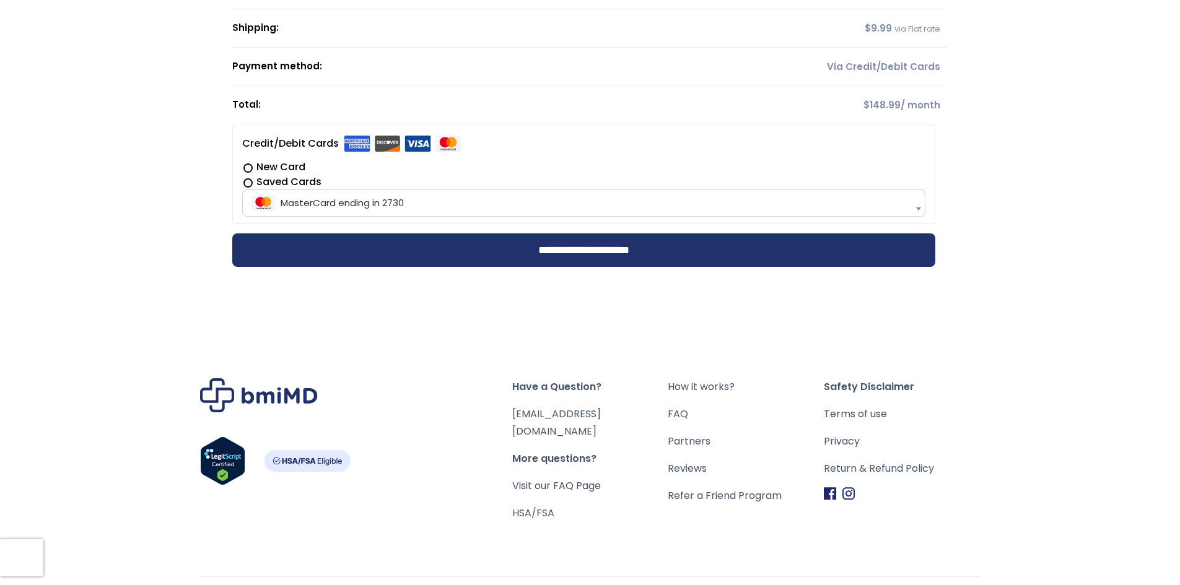
click at [461, 199] on span "MasterCard ending in 2730" at bounding box center [584, 203] width 676 height 26
click at [570, 261] on input "**********" at bounding box center [583, 249] width 703 height 33
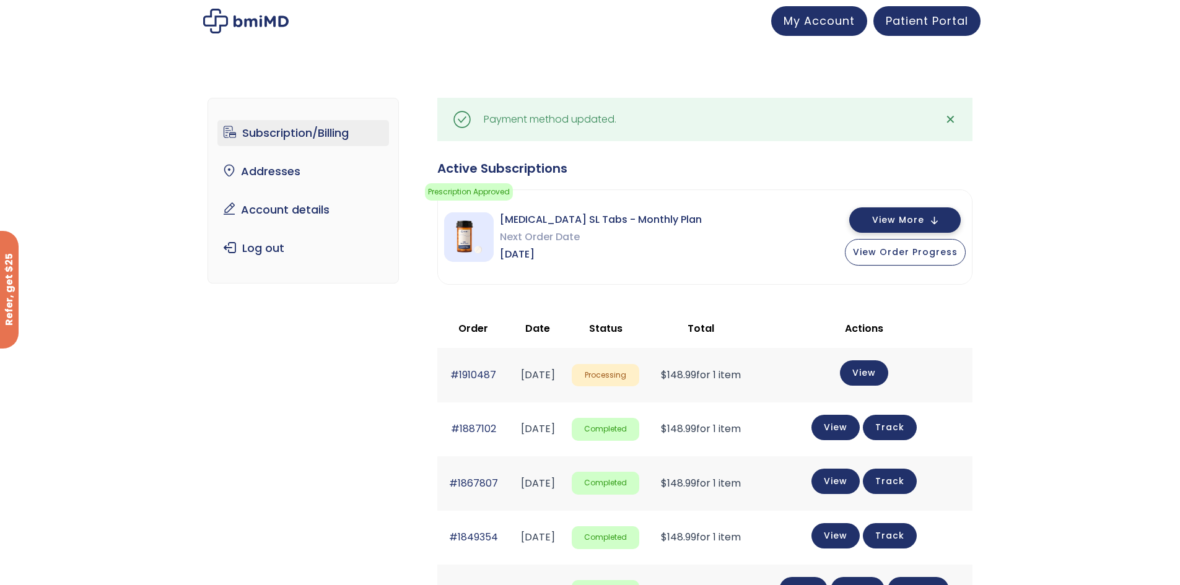
click at [877, 219] on span "View More" at bounding box center [898, 220] width 52 height 8
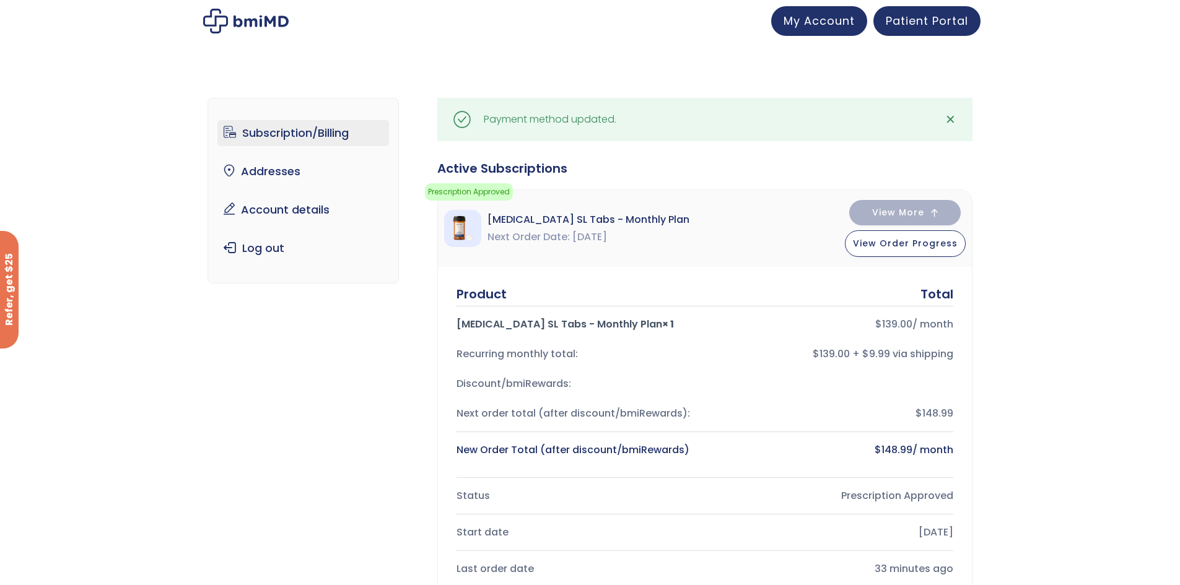
drag, startPoint x: 508, startPoint y: 211, endPoint x: 511, endPoint y: 221, distance: 10.6
click at [508, 212] on span "[MEDICAL_DATA] SL Tabs - Monthly Plan" at bounding box center [588, 219] width 202 height 17
click at [517, 222] on span "[MEDICAL_DATA] SL Tabs - Monthly Plan" at bounding box center [588, 219] width 202 height 17
click at [816, 19] on span "My Account" at bounding box center [818, 18] width 71 height 15
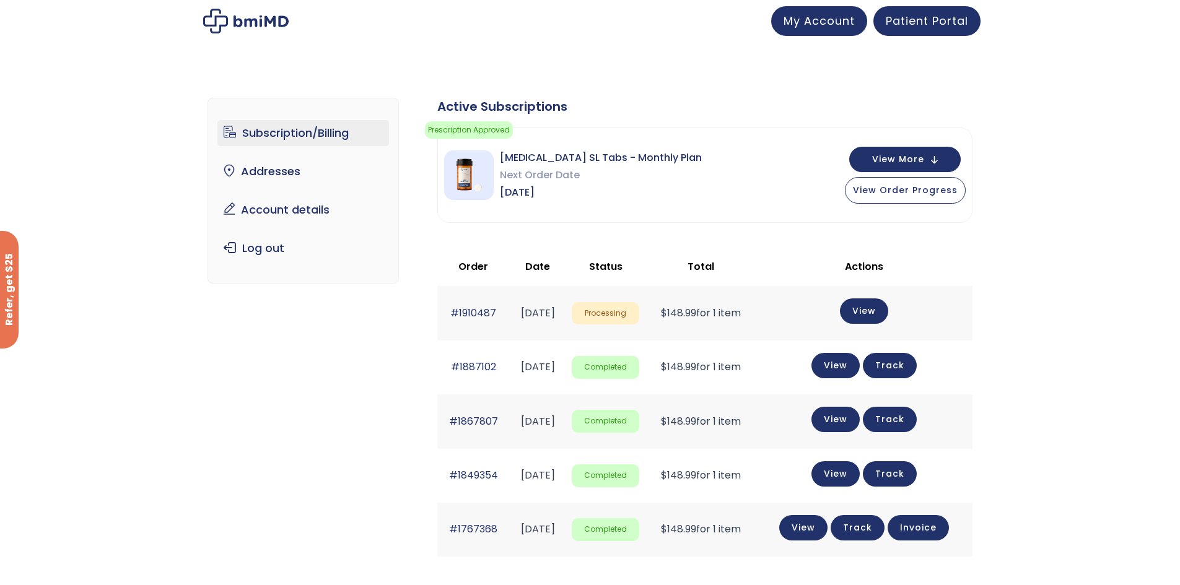
click at [473, 185] on img at bounding box center [469, 175] width 50 height 50
click at [474, 185] on img at bounding box center [469, 175] width 50 height 50
click at [474, 184] on img at bounding box center [469, 175] width 50 height 50
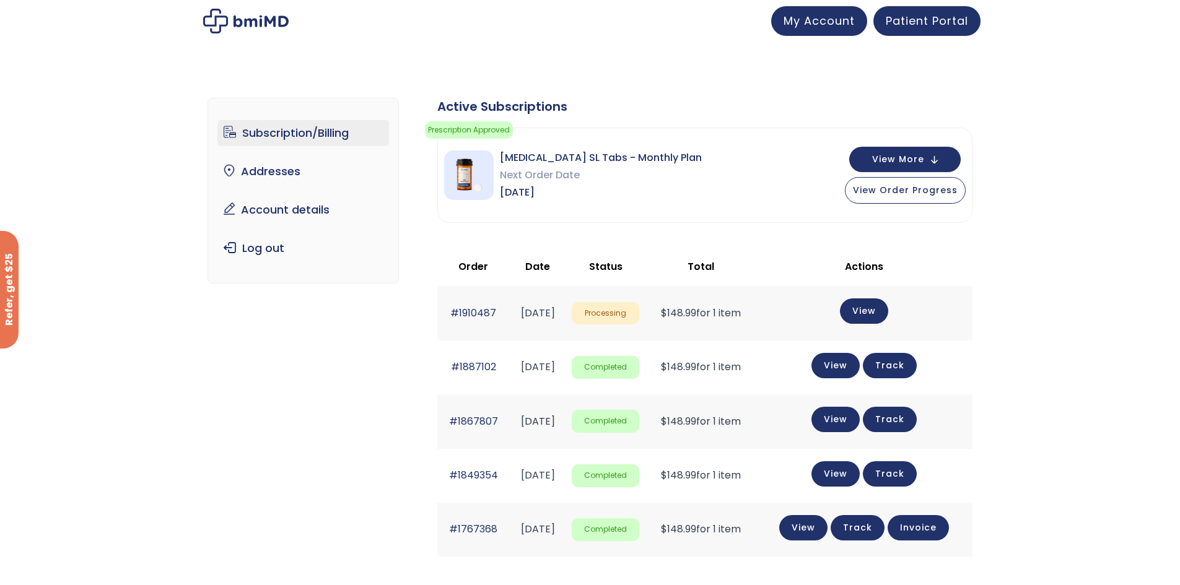
click at [475, 184] on img at bounding box center [469, 175] width 50 height 50
click at [482, 183] on img at bounding box center [469, 175] width 50 height 50
click at [482, 189] on img at bounding box center [469, 175] width 50 height 50
click at [836, 361] on link "View" at bounding box center [835, 364] width 48 height 25
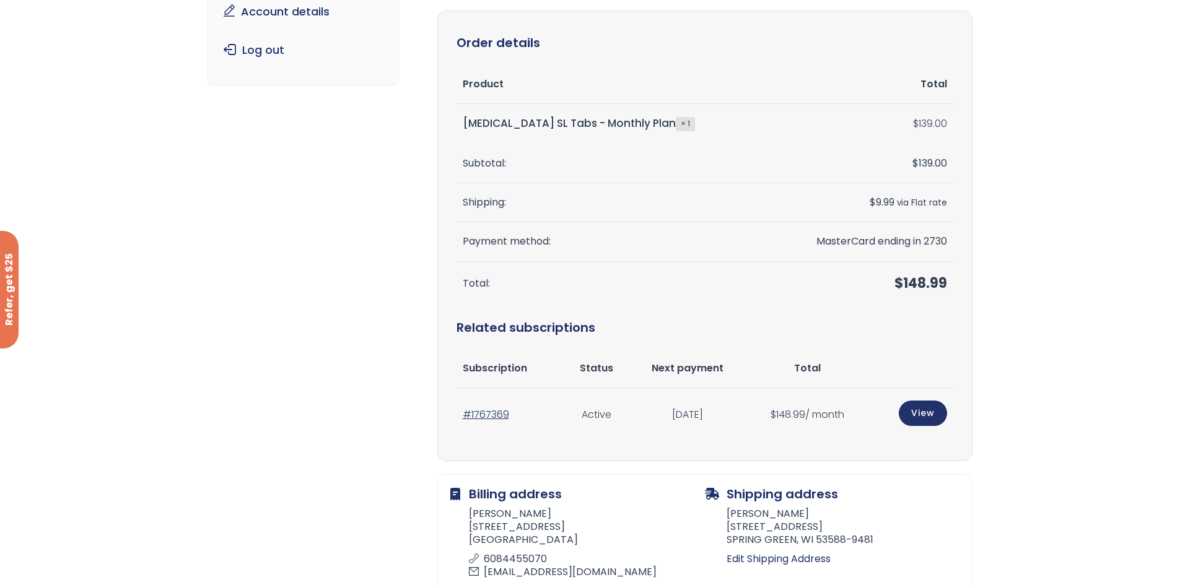
scroll to position [248, 0]
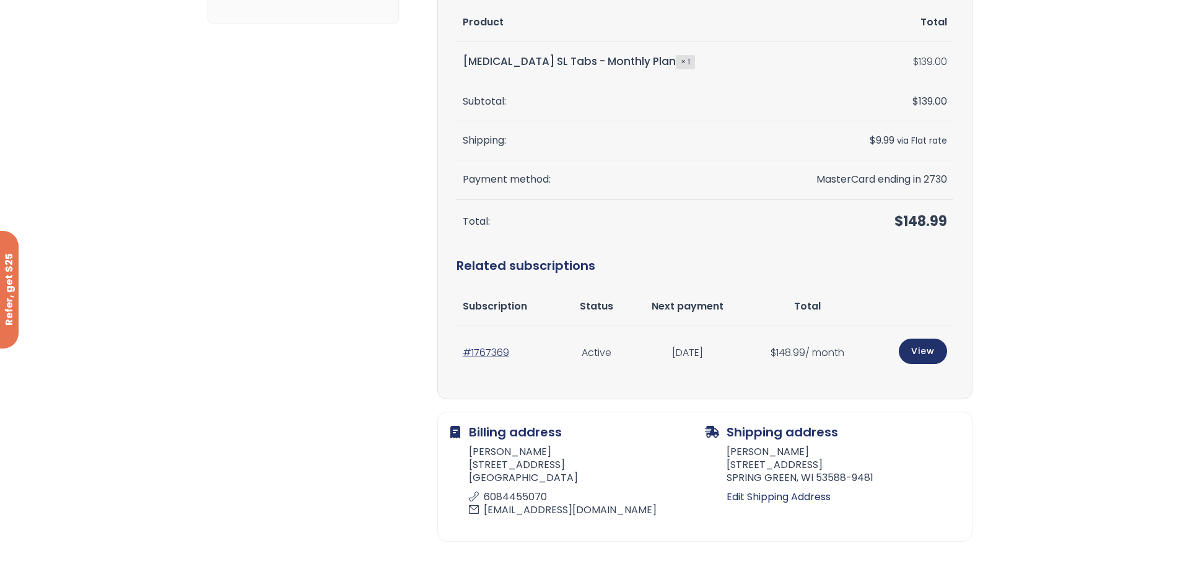
drag, startPoint x: 632, startPoint y: 350, endPoint x: 614, endPoint y: 348, distance: 17.5
click at [631, 351] on td "[DATE]" at bounding box center [688, 353] width 118 height 54
click at [571, 346] on td "Active" at bounding box center [596, 353] width 64 height 54
click at [497, 351] on link "#1767369" at bounding box center [486, 353] width 46 height 14
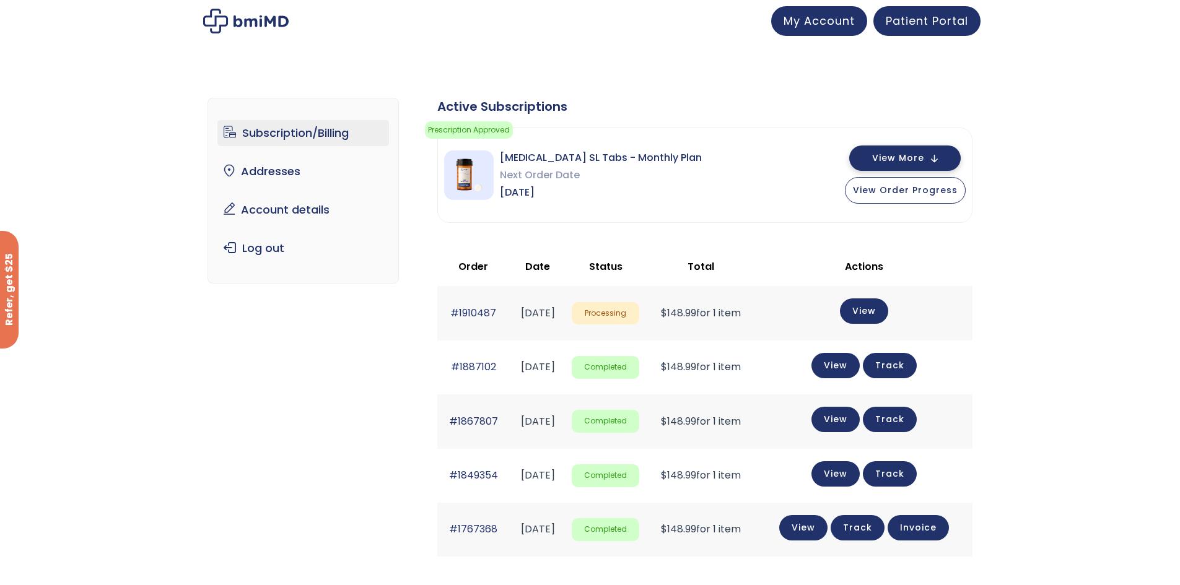
click at [881, 149] on button "View More" at bounding box center [904, 158] width 111 height 25
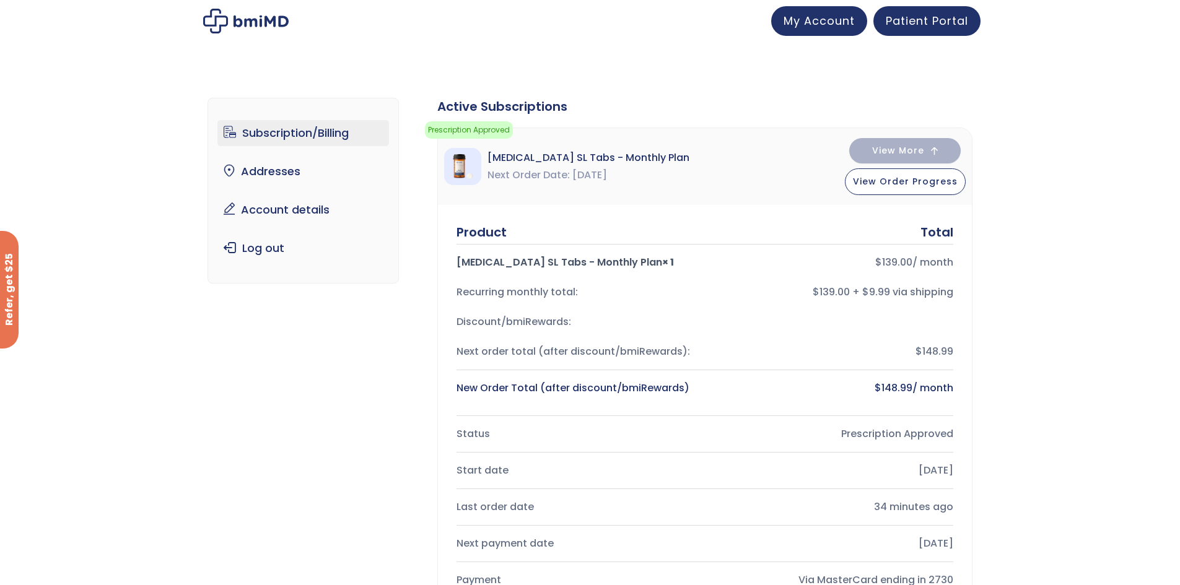
click at [902, 211] on div "Product Total [MEDICAL_DATA] SL Tabs - Monthly Plan × 1 $ 139.00 / month Recurr…" at bounding box center [705, 432] width 534 height 455
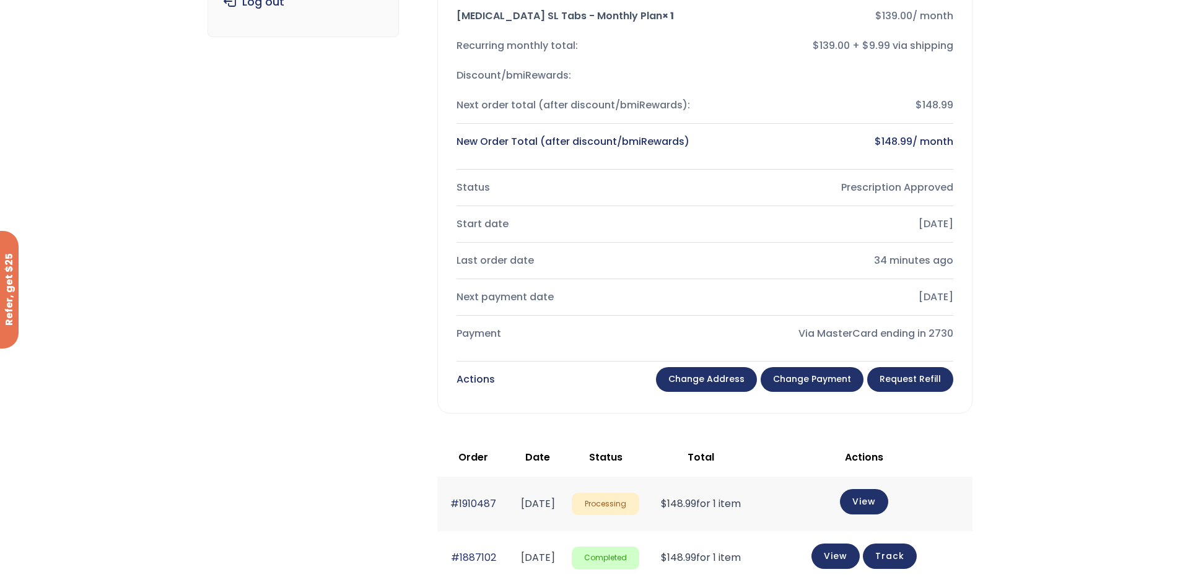
scroll to position [248, 0]
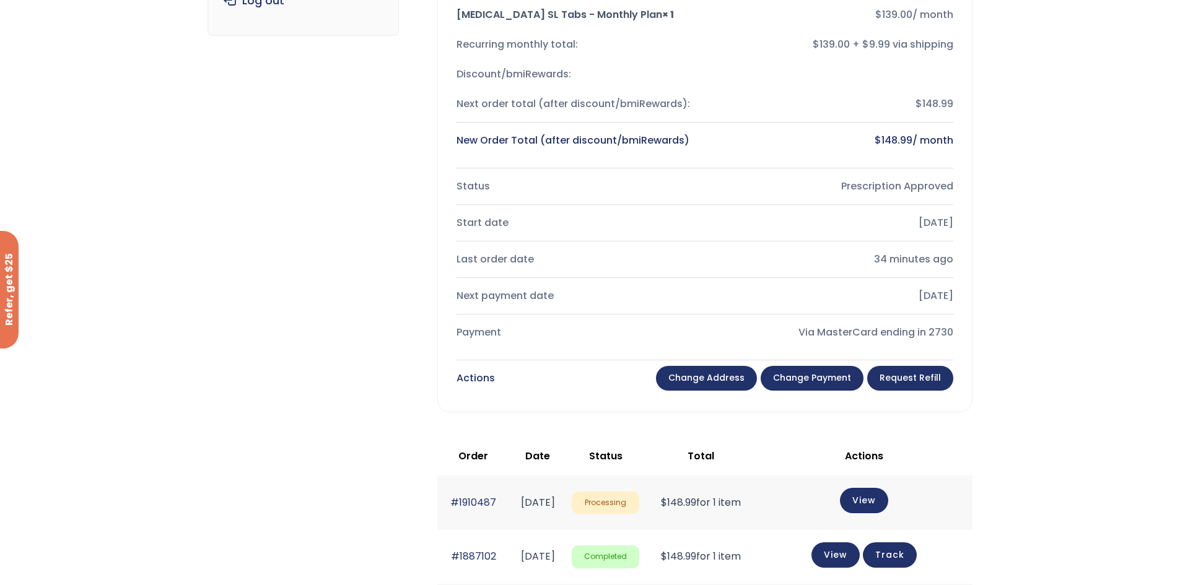
click at [866, 334] on div "Via MasterCard ending in 2730" at bounding box center [834, 332] width 238 height 17
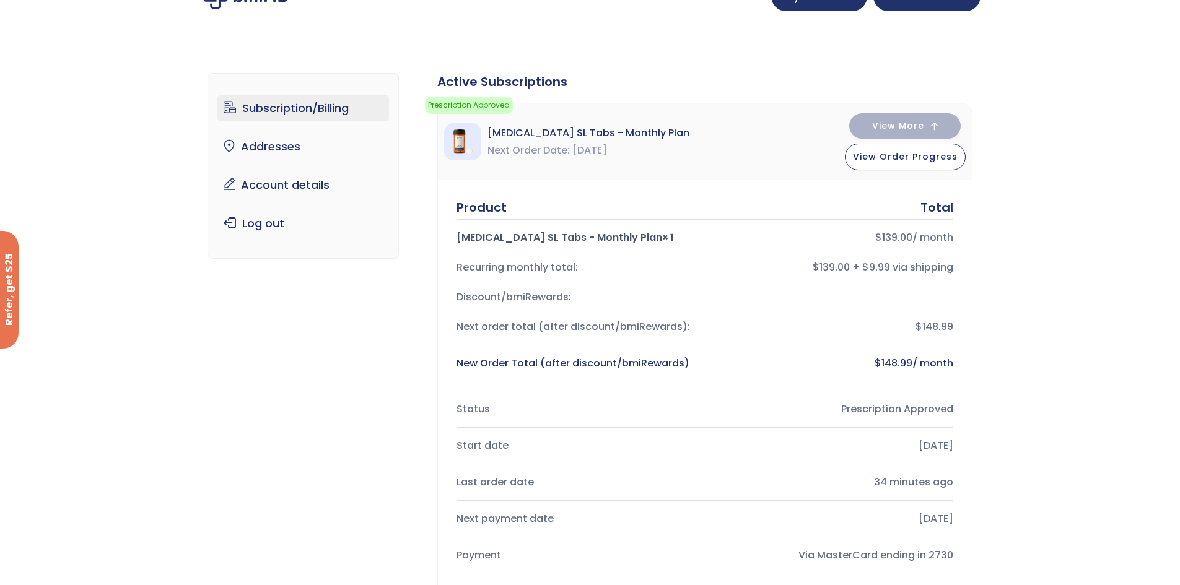
scroll to position [0, 0]
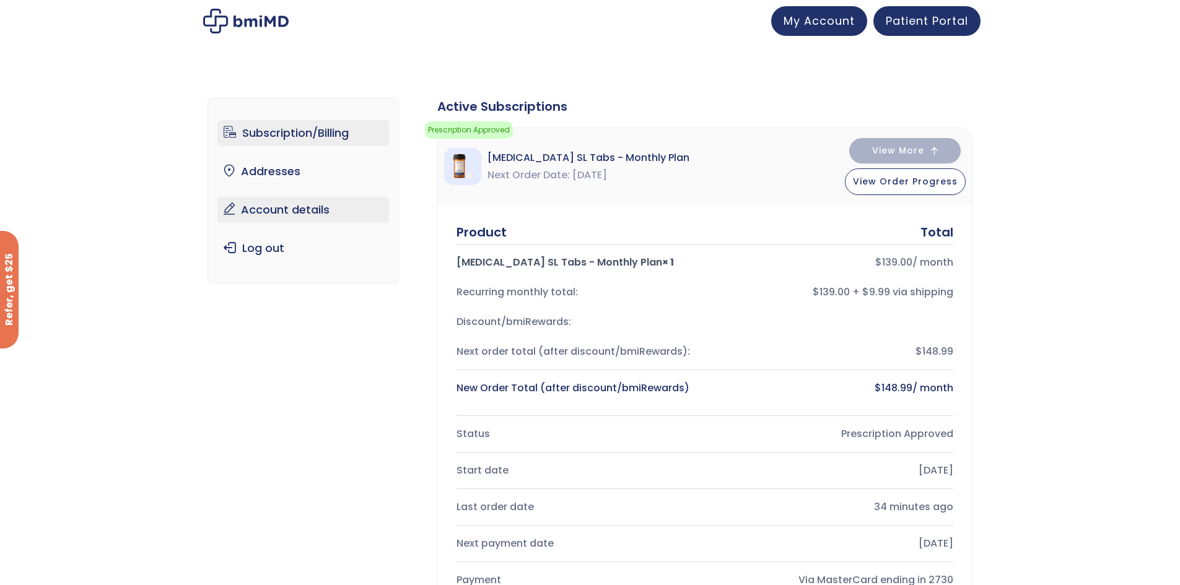
click at [317, 211] on link "Account details" at bounding box center [303, 210] width 172 height 26
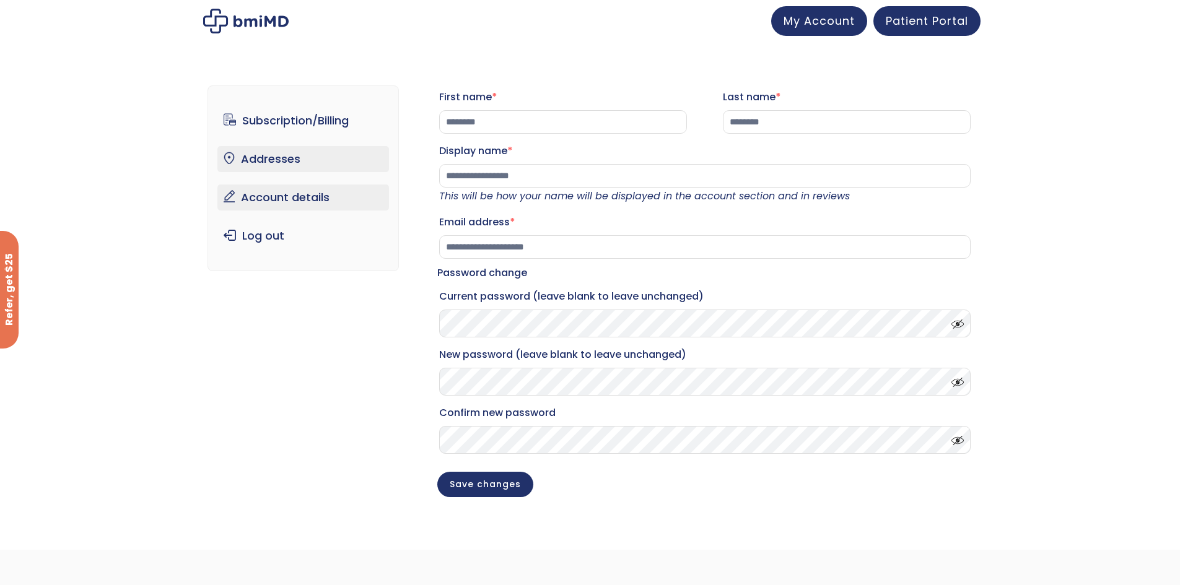
click at [281, 162] on link "Addresses" at bounding box center [303, 159] width 172 height 26
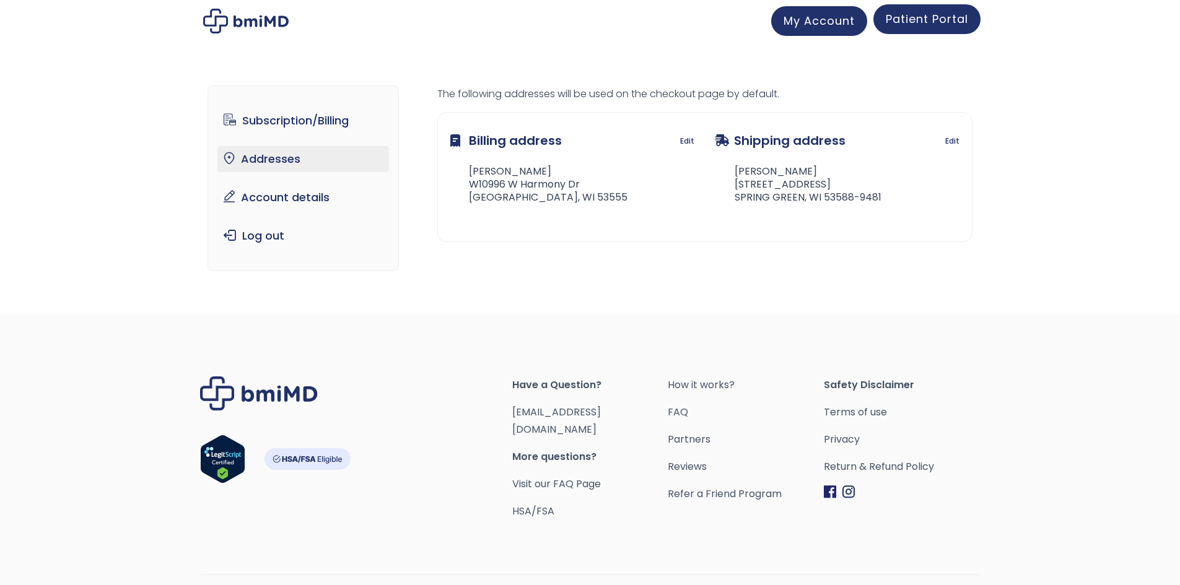
click at [916, 21] on span "Patient Portal" at bounding box center [927, 18] width 82 height 15
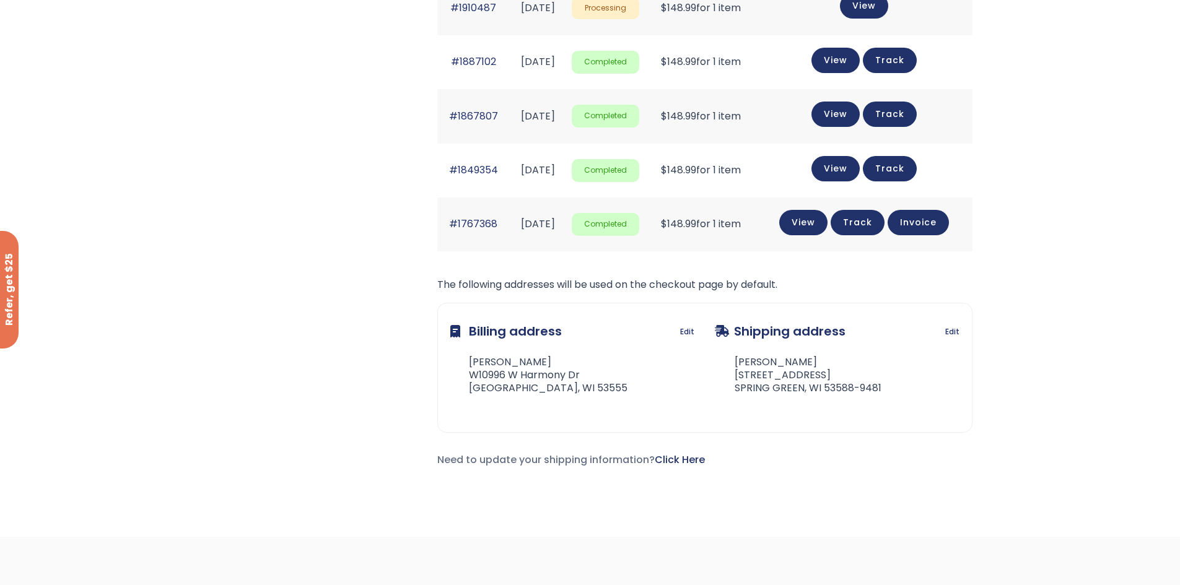
scroll to position [554, 0]
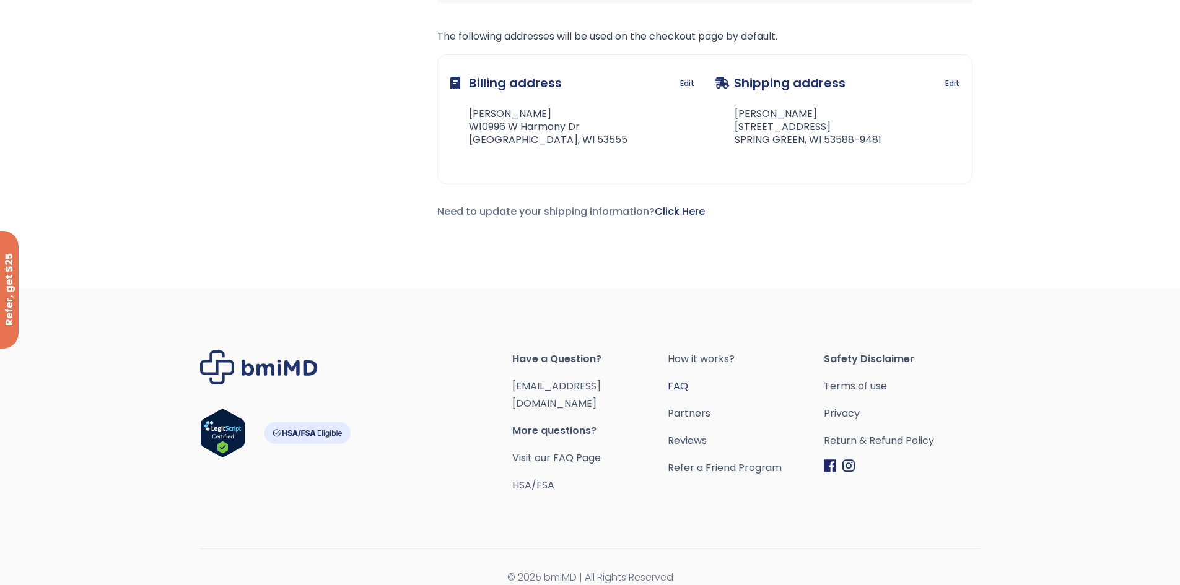
click at [674, 381] on link "FAQ" at bounding box center [746, 386] width 156 height 17
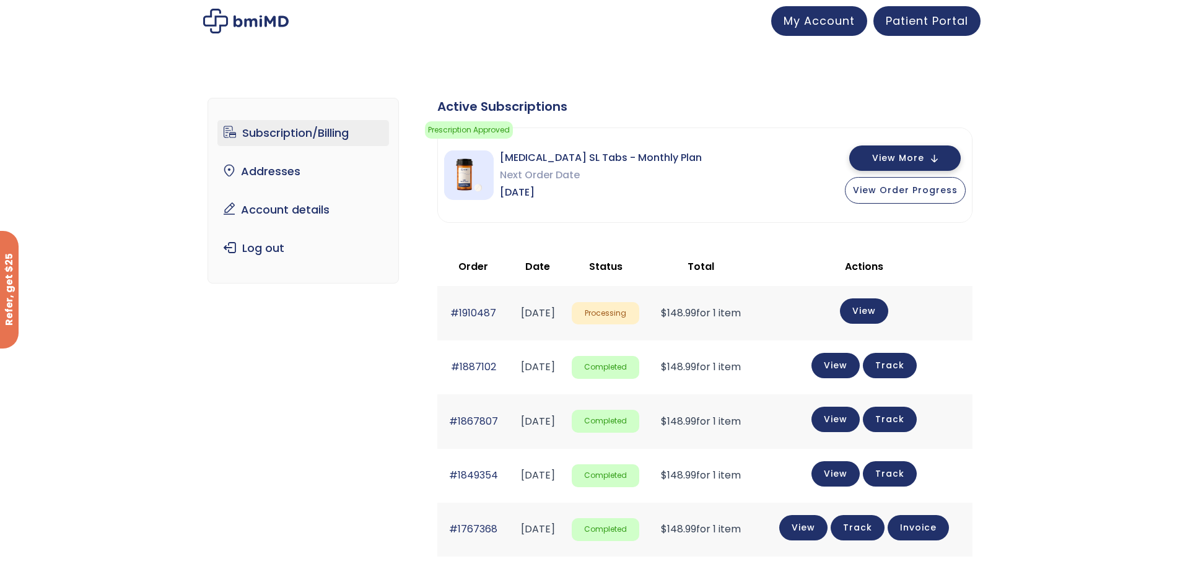
click at [905, 157] on span "View More" at bounding box center [898, 158] width 52 height 8
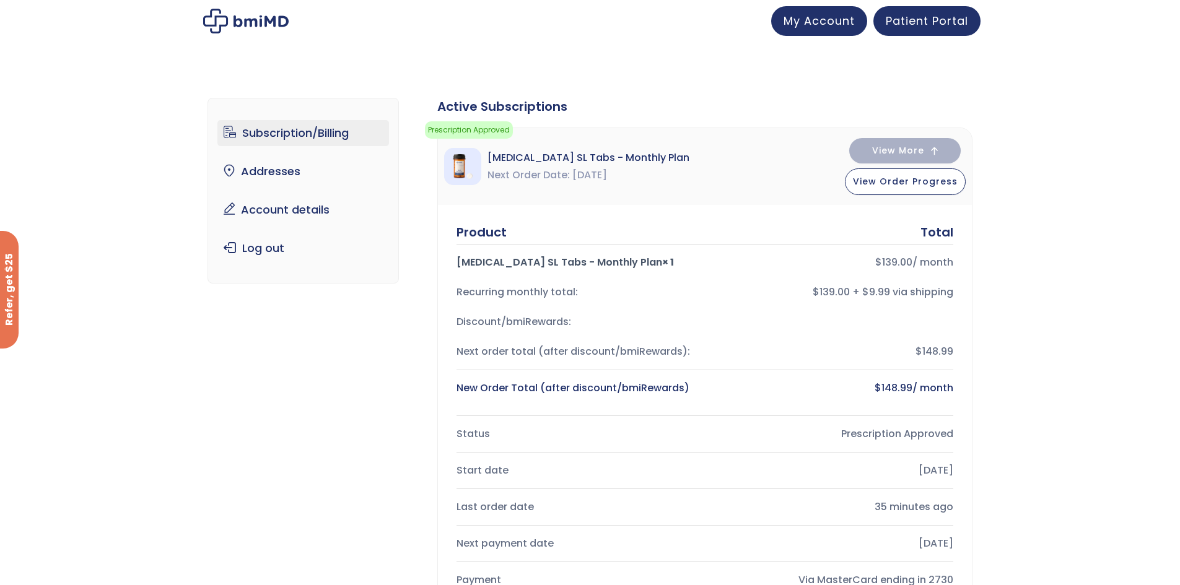
click at [485, 227] on div "Product" at bounding box center [481, 232] width 50 height 17
click at [485, 226] on div "Product" at bounding box center [481, 232] width 50 height 17
click at [463, 162] on img at bounding box center [462, 166] width 37 height 37
drag, startPoint x: 472, startPoint y: 118, endPoint x: 483, endPoint y: 129, distance: 15.3
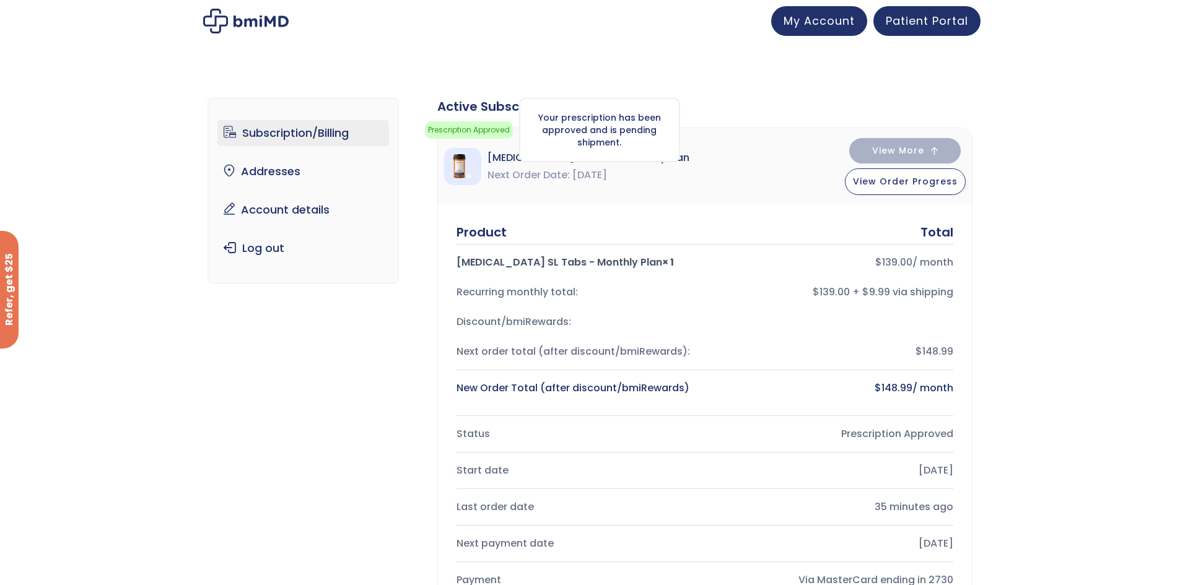
click at [474, 119] on div "Prescription Approved Your prescription has been approved and is pending shipme…" at bounding box center [469, 130] width 100 height 24
click at [483, 129] on span "Prescription Approved" at bounding box center [469, 129] width 88 height 17
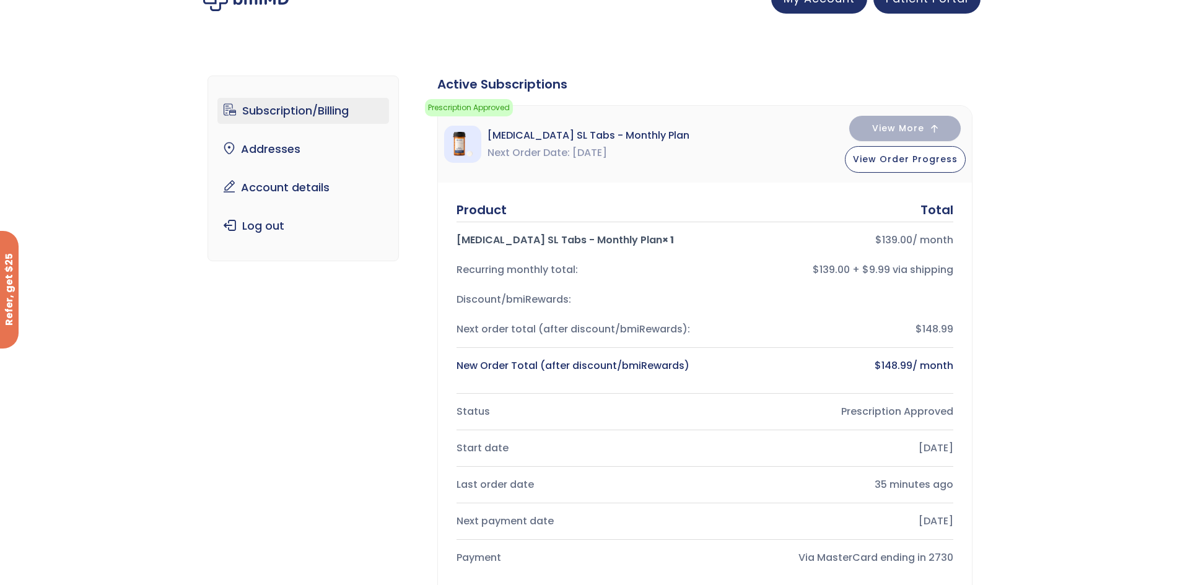
scroll to position [124, 0]
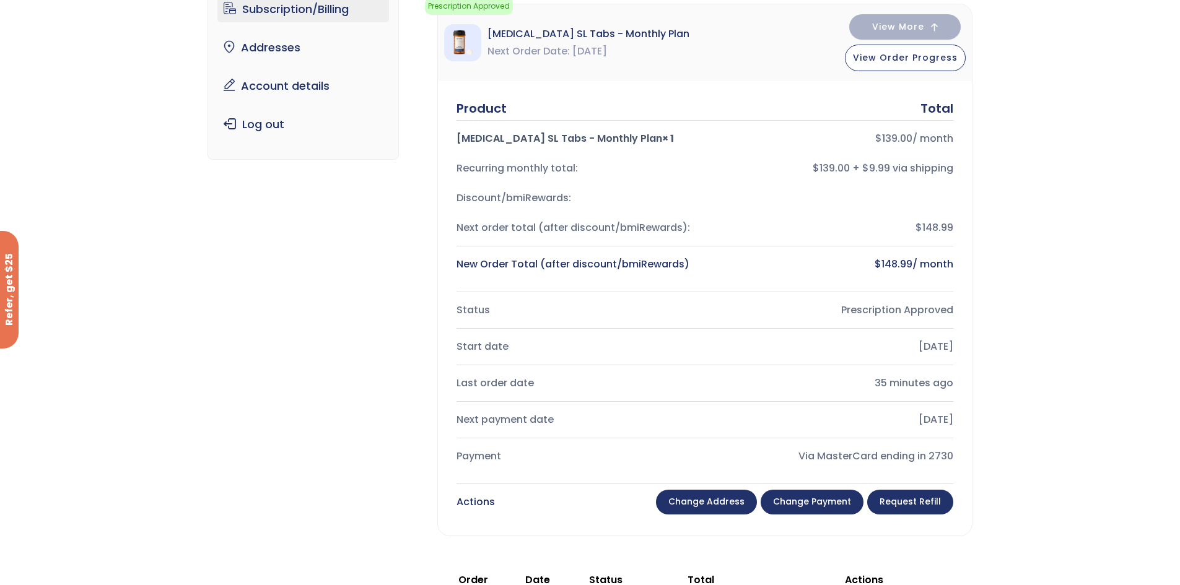
click at [576, 257] on div "New Order Total (after discount/bmiRewards)" at bounding box center [575, 264] width 238 height 17
click at [580, 263] on div "New Order Total (after discount/bmiRewards)" at bounding box center [575, 264] width 238 height 17
click at [592, 264] on div "New Order Total (after discount/bmiRewards)" at bounding box center [575, 264] width 238 height 17
click at [593, 263] on div "New Order Total (after discount/bmiRewards)" at bounding box center [575, 264] width 238 height 17
click at [594, 263] on div "New Order Total (after discount/bmiRewards)" at bounding box center [575, 264] width 238 height 17
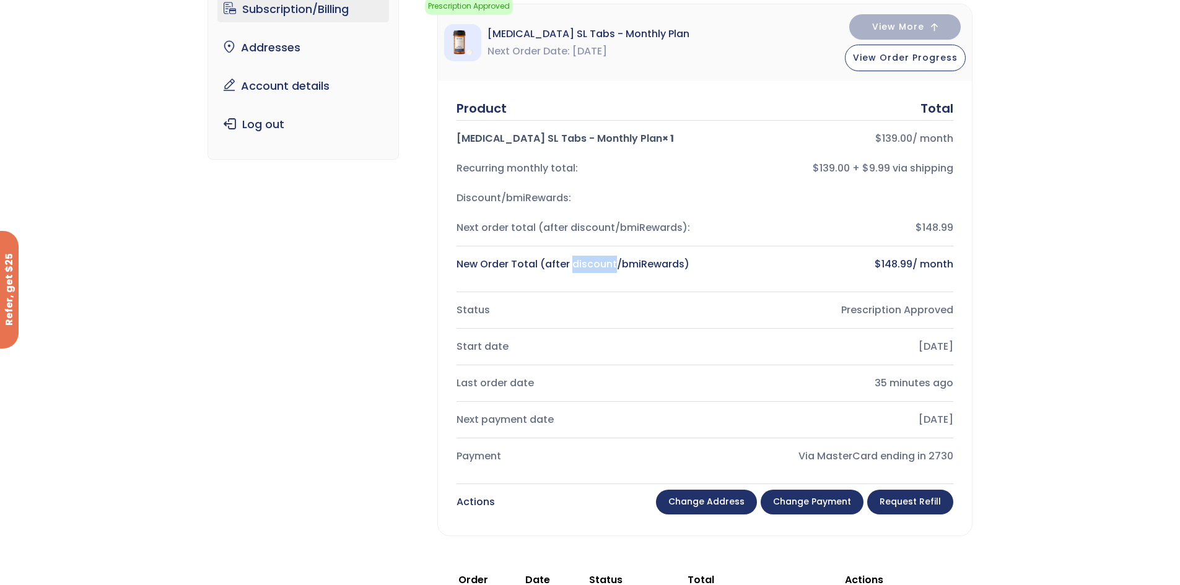
click at [598, 263] on div "New Order Total (after discount/bmiRewards)" at bounding box center [575, 264] width 238 height 17
click at [598, 262] on div "New Order Total (after discount/bmiRewards)" at bounding box center [575, 264] width 238 height 17
drag, startPoint x: 591, startPoint y: 259, endPoint x: 540, endPoint y: 247, distance: 52.9
click at [590, 260] on div "New Order Total (after discount/bmiRewards)" at bounding box center [575, 264] width 238 height 17
click at [562, 265] on div "Product Total [MEDICAL_DATA] SL Tabs - Monthly Plan × 1 $ 139.00 / month Recurr…" at bounding box center [704, 190] width 497 height 180
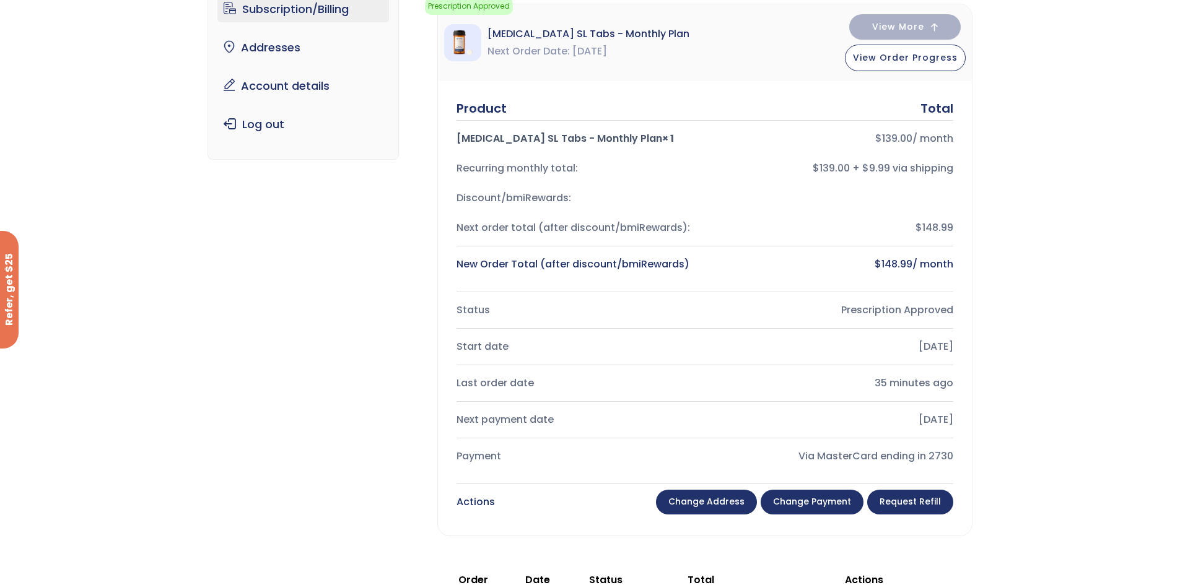
click at [493, 463] on div "Payment" at bounding box center [575, 456] width 238 height 17
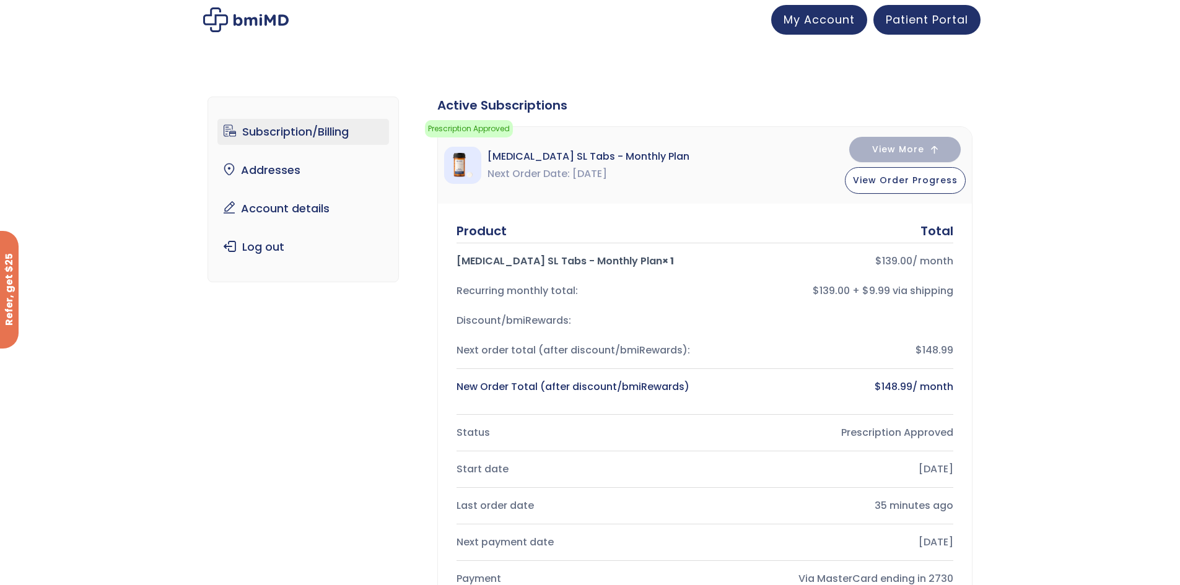
scroll to position [0, 0]
click at [474, 147] on div "Sermorelin SL Tabs - Monthly Plan Next Order Date Sep 23, 2025 View More View O…" at bounding box center [705, 166] width 534 height 77
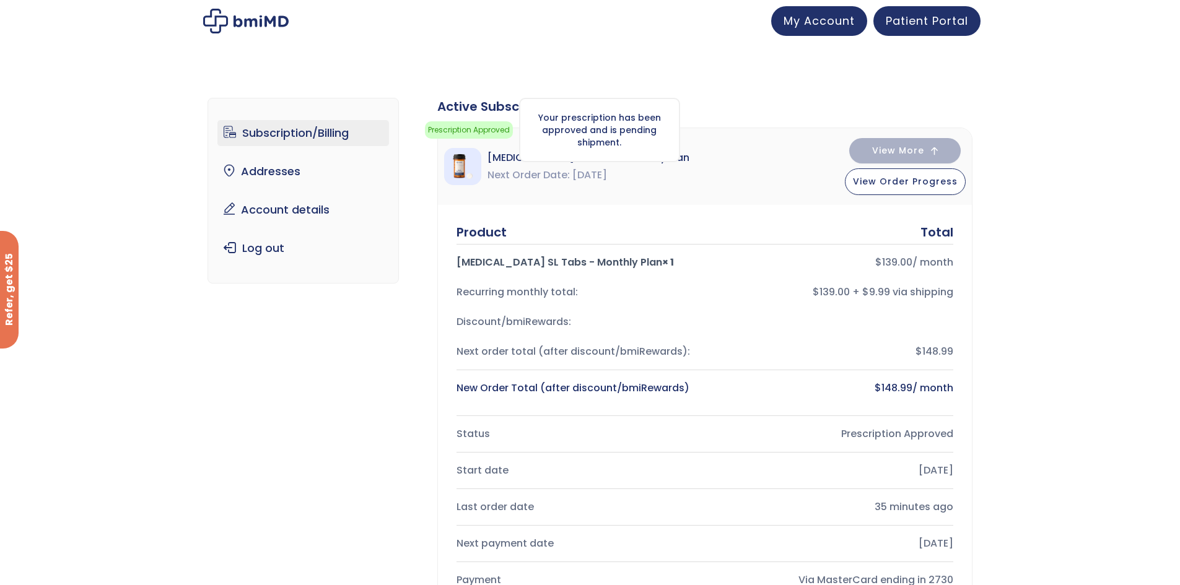
click at [475, 133] on span "Prescription Approved" at bounding box center [469, 129] width 88 height 17
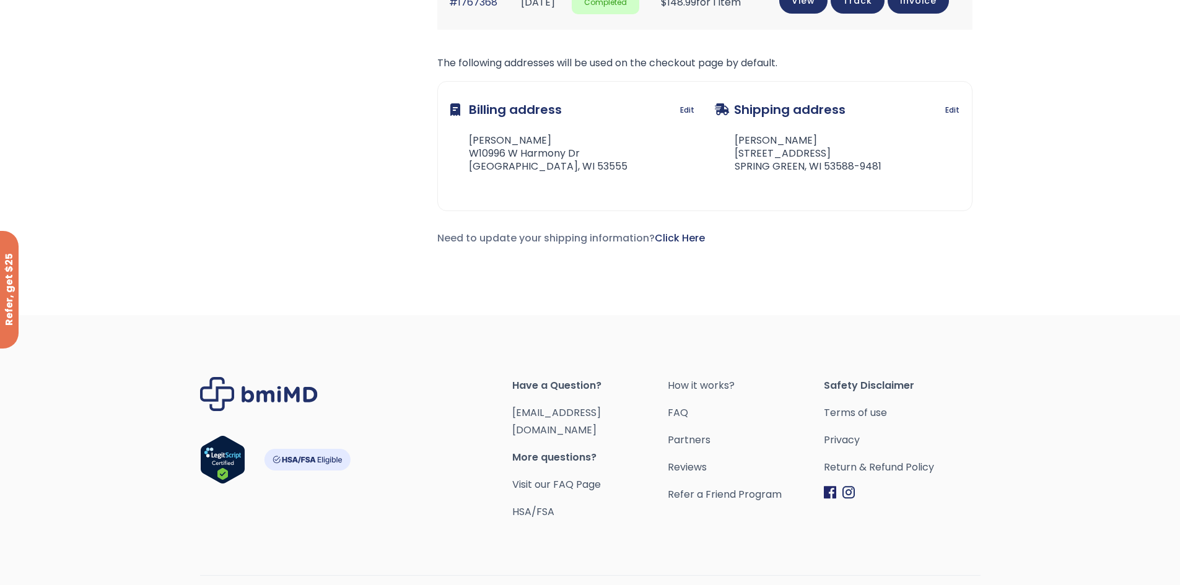
scroll to position [991, 0]
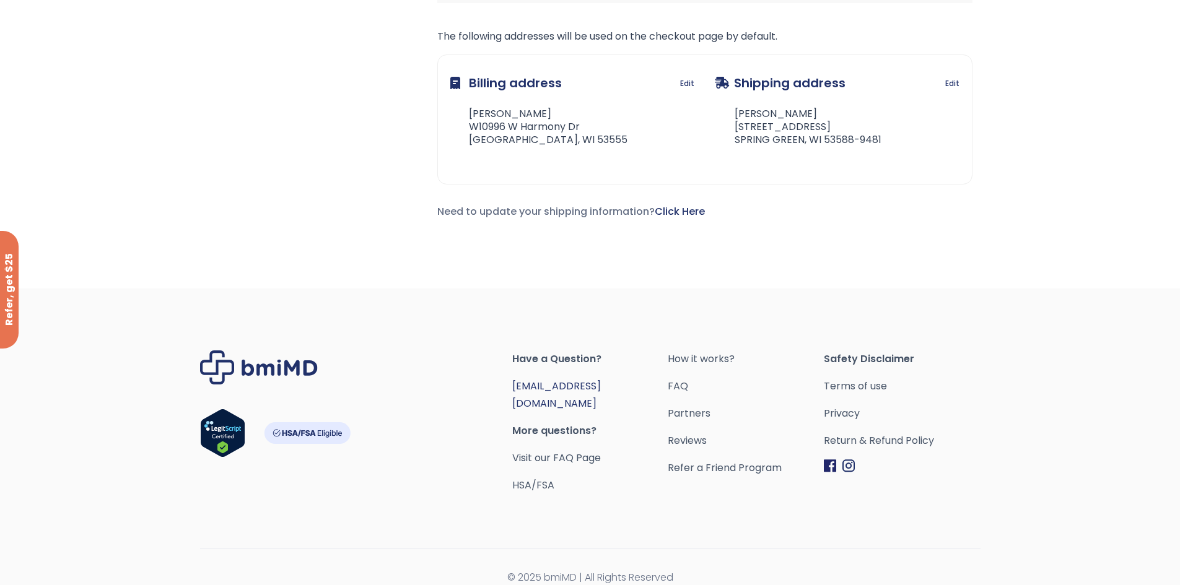
click at [575, 380] on link "[EMAIL_ADDRESS][DOMAIN_NAME]" at bounding box center [556, 395] width 89 height 32
click at [1043, 299] on div "Have a Question? [EMAIL_ADDRESS][DOMAIN_NAME] More questions? Visit our FAQ Pag…" at bounding box center [590, 445] width 919 height 313
click at [914, 442] on link "Return & Refund Policy" at bounding box center [902, 440] width 156 height 17
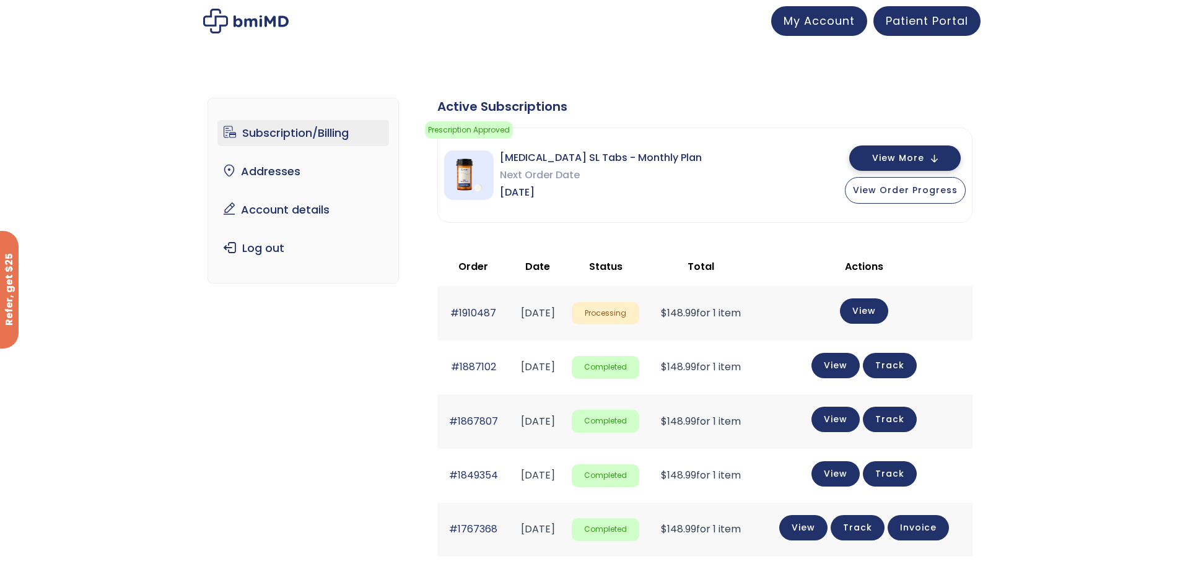
click at [886, 162] on span "View More" at bounding box center [898, 158] width 52 height 8
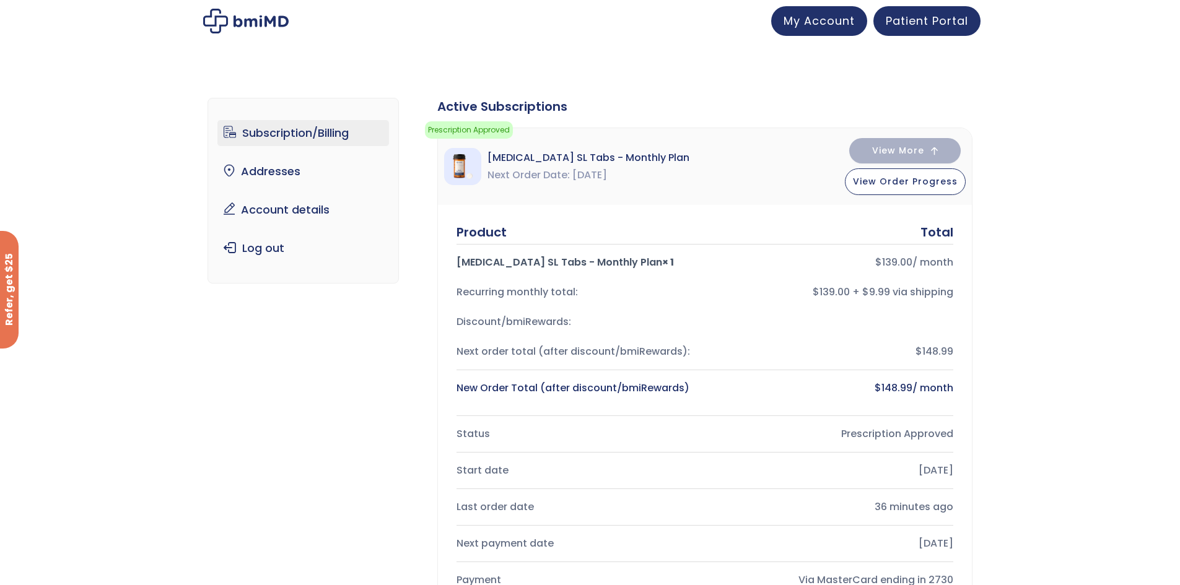
click at [925, 247] on div "Product Total [MEDICAL_DATA] SL Tabs - Monthly Plan × 1 $ 139.00 / month Recurr…" at bounding box center [704, 314] width 497 height 180
drag, startPoint x: 943, startPoint y: 228, endPoint x: 936, endPoint y: 325, distance: 97.5
click at [943, 233] on div "Total" at bounding box center [936, 232] width 33 height 17
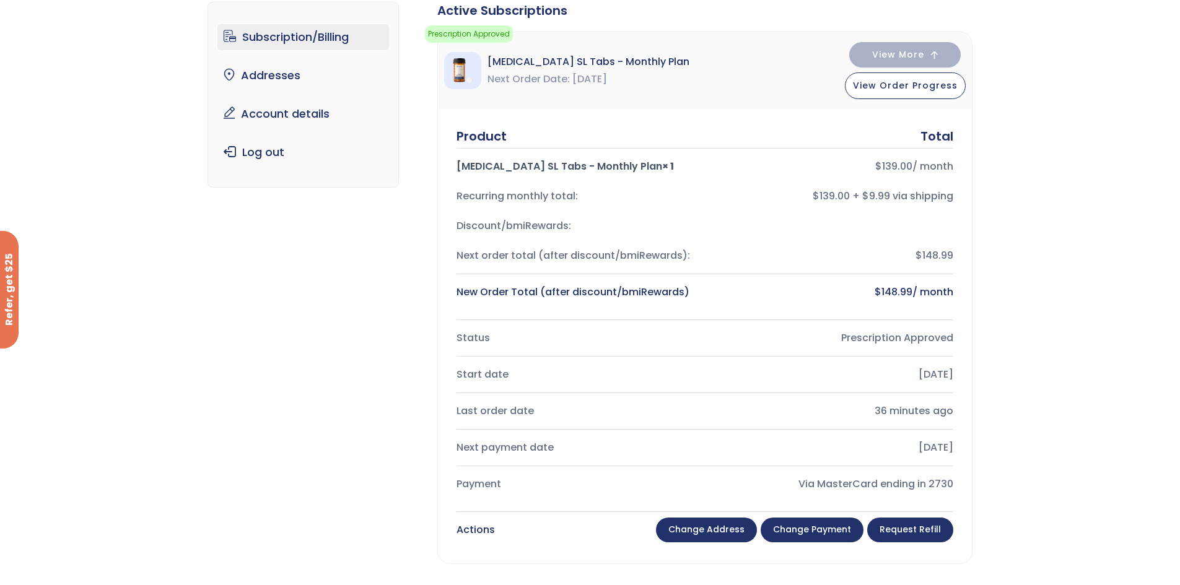
scroll to position [124, 0]
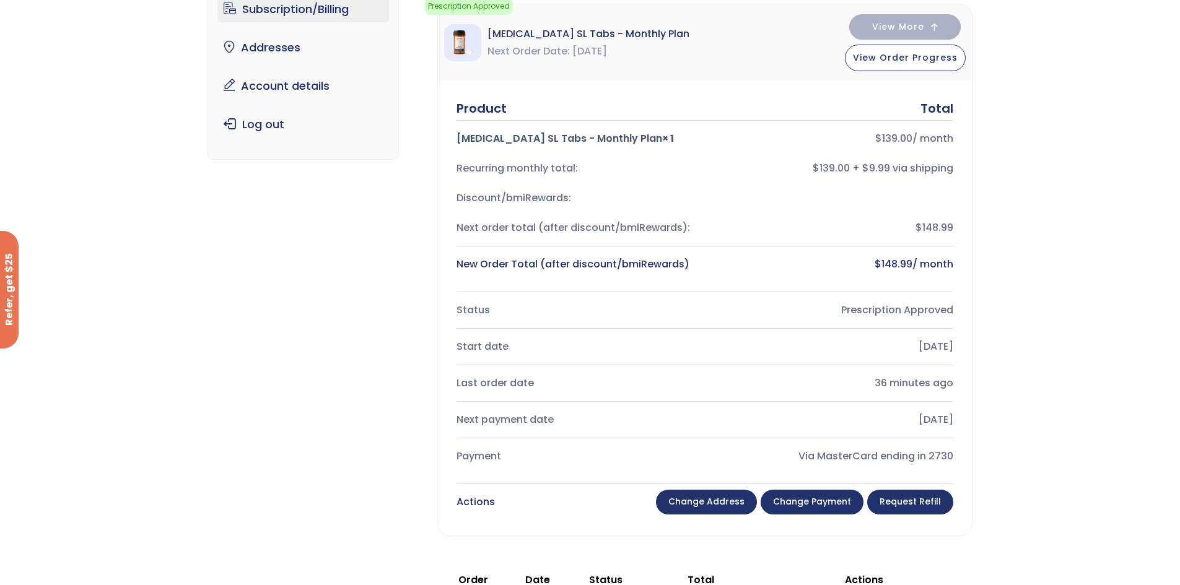
click at [635, 263] on div "New Order Total (after discount/bmiRewards)" at bounding box center [575, 264] width 238 height 17
click at [653, 262] on div "New Order Total (after discount/bmiRewards)" at bounding box center [575, 264] width 238 height 17
click at [655, 261] on div "New Order Total (after discount/bmiRewards)" at bounding box center [575, 264] width 238 height 17
click at [658, 261] on div "New Order Total (after discount/bmiRewards)" at bounding box center [575, 264] width 238 height 17
click at [663, 261] on div "New Order Total (after discount/bmiRewards)" at bounding box center [575, 264] width 238 height 17
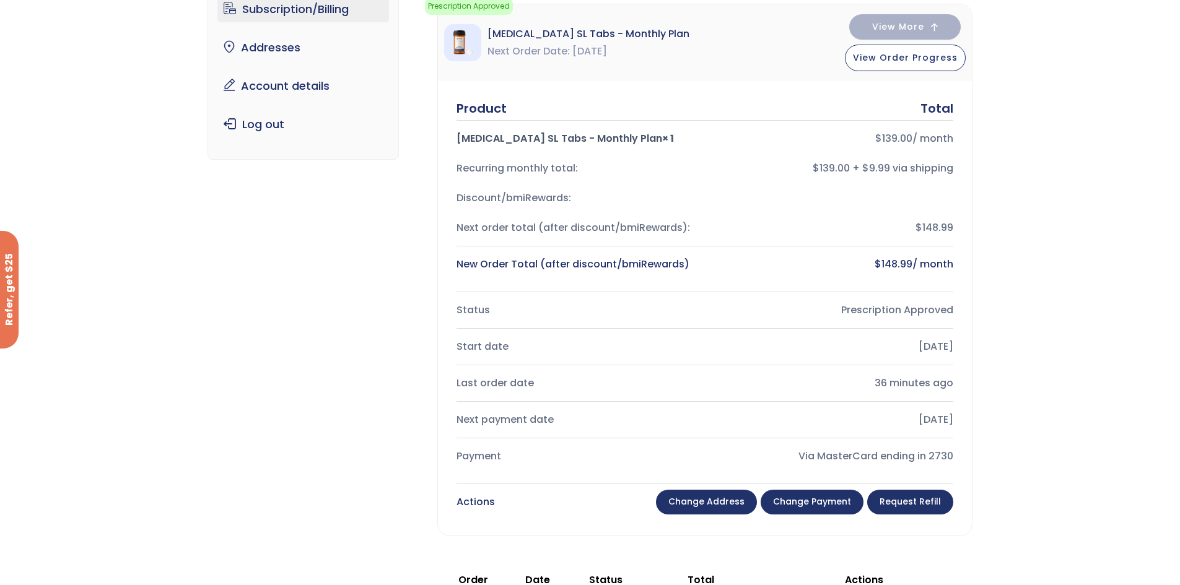
click at [671, 261] on div "New Order Total (after discount/bmiRewards)" at bounding box center [575, 264] width 238 height 17
click at [677, 261] on div "New Order Total (after discount/bmiRewards)" at bounding box center [575, 264] width 238 height 17
drag, startPoint x: 788, startPoint y: 253, endPoint x: 769, endPoint y: 253, distance: 19.2
click at [785, 256] on div "New Order Total (after discount/bmiRewards) $ 148.99 / month" at bounding box center [704, 265] width 497 height 30
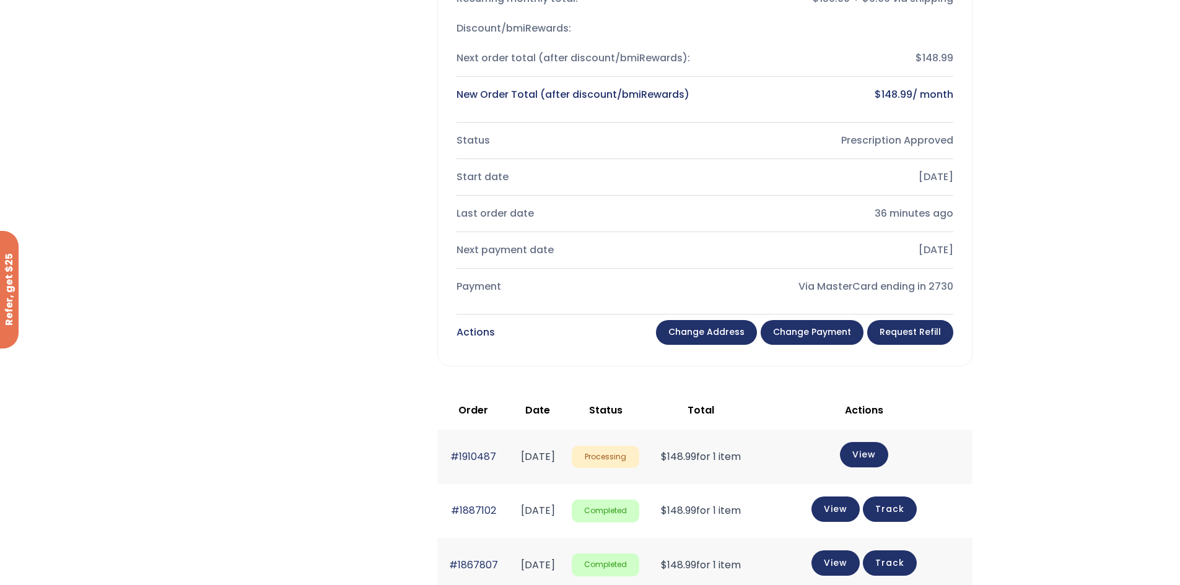
scroll to position [248, 0]
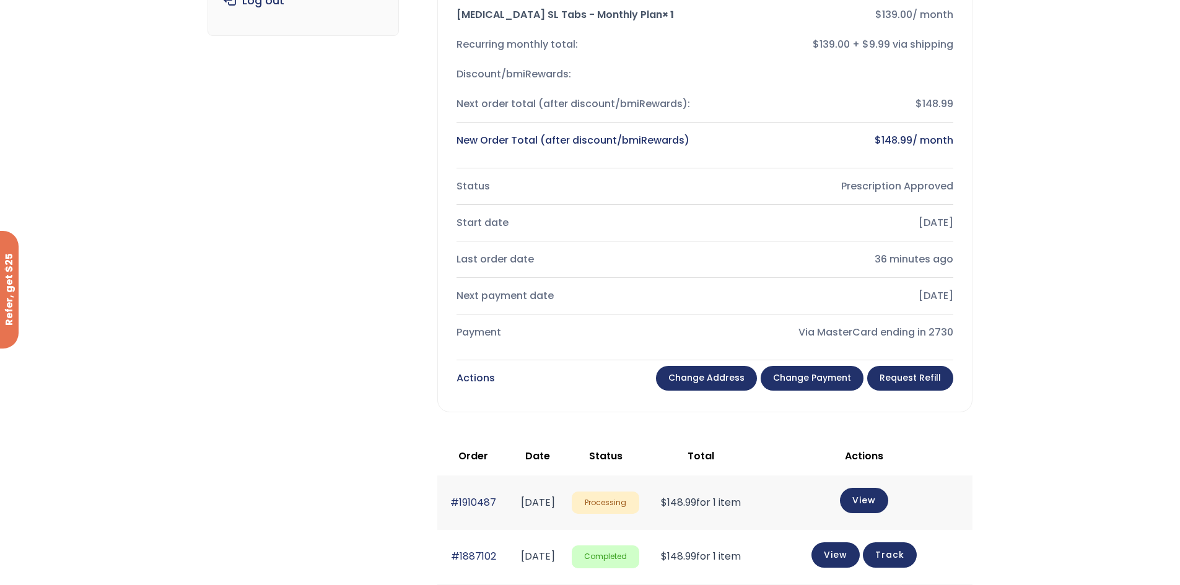
click at [912, 381] on link "Request Refill" at bounding box center [910, 378] width 86 height 25
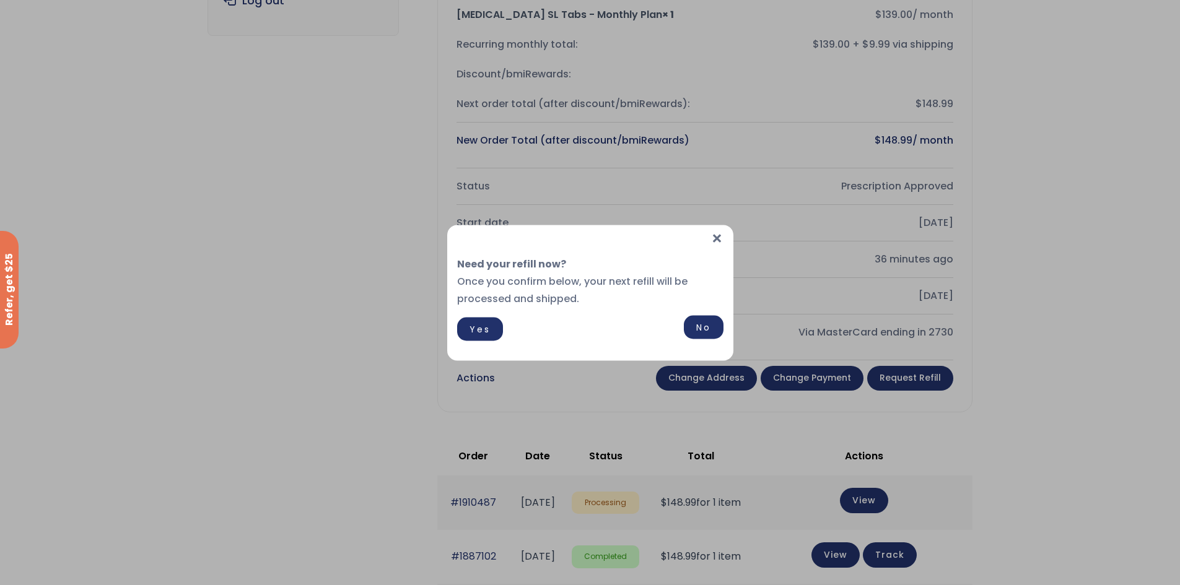
click at [699, 326] on link "No" at bounding box center [704, 327] width 40 height 24
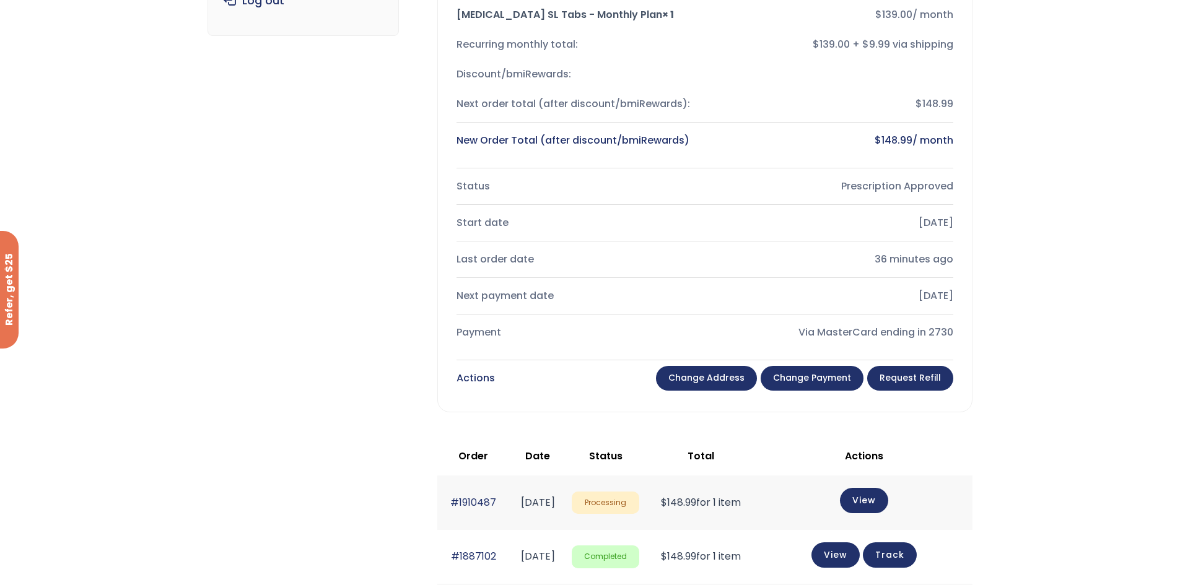
click at [721, 404] on div "Product Total [MEDICAL_DATA] SL Tabs - Monthly Plan × 1 $ 139.00 / month Recurr…" at bounding box center [705, 184] width 534 height 455
click at [481, 379] on div "Actions" at bounding box center [475, 378] width 38 height 17
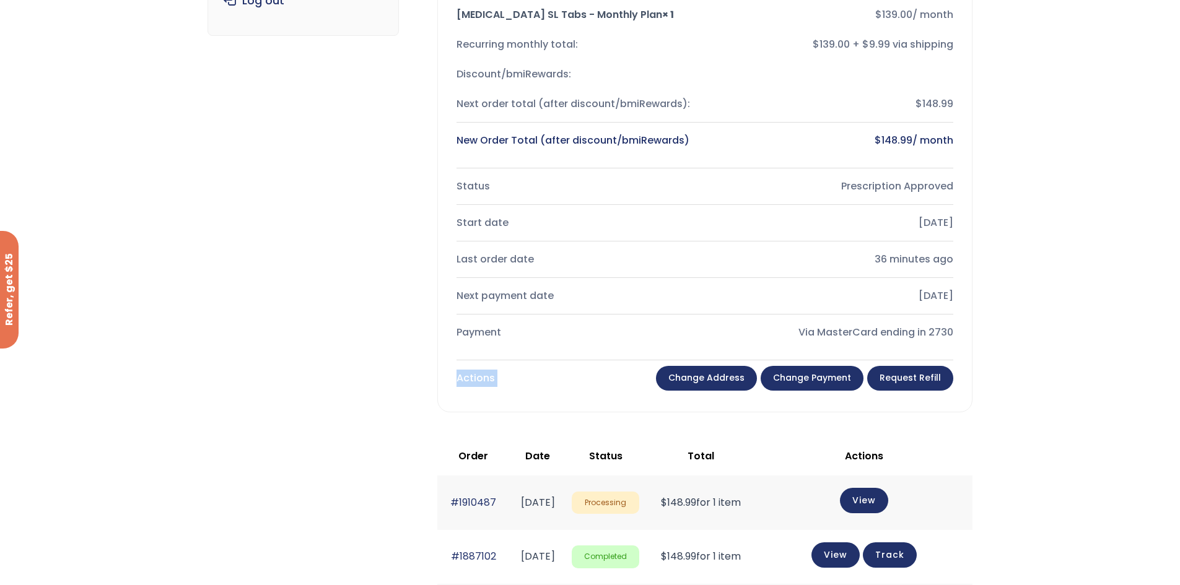
click at [590, 365] on div "Actions Change address Change payment Request Refill" at bounding box center [704, 378] width 497 height 30
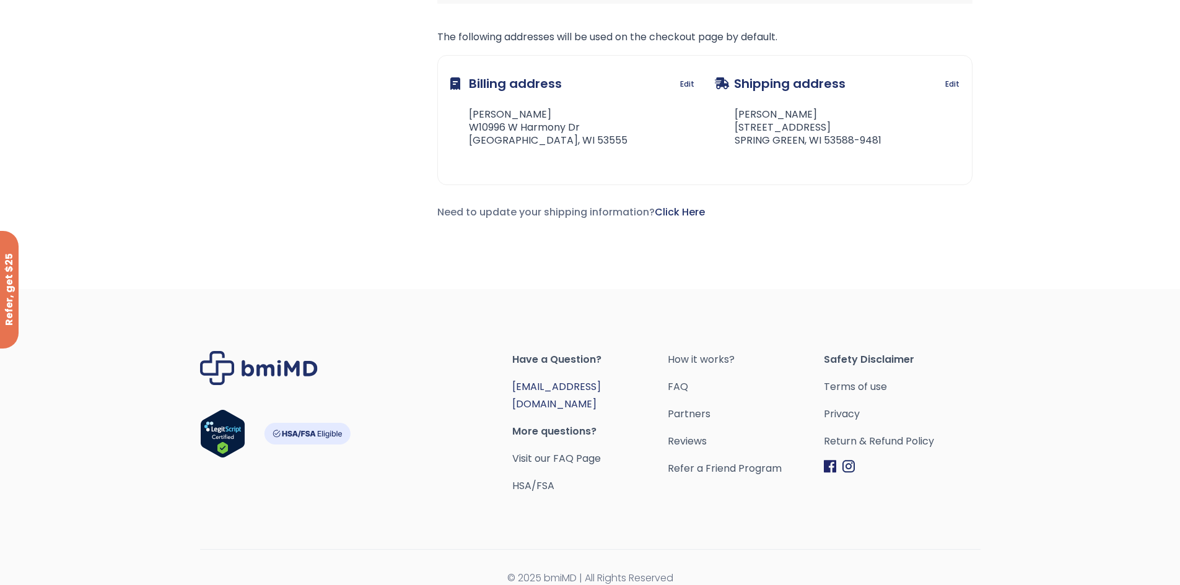
scroll to position [991, 0]
click at [551, 383] on link "[EMAIL_ADDRESS][DOMAIN_NAME]" at bounding box center [556, 395] width 89 height 32
drag, startPoint x: 617, startPoint y: 386, endPoint x: 513, endPoint y: 378, distance: 104.3
click at [513, 378] on span "[EMAIL_ADDRESS][DOMAIN_NAME]" at bounding box center [590, 395] width 156 height 35
click at [619, 329] on div "Have a Question? [EMAIL_ADDRESS][DOMAIN_NAME] More questions? Visit our FAQ Pag…" at bounding box center [590, 445] width 919 height 313
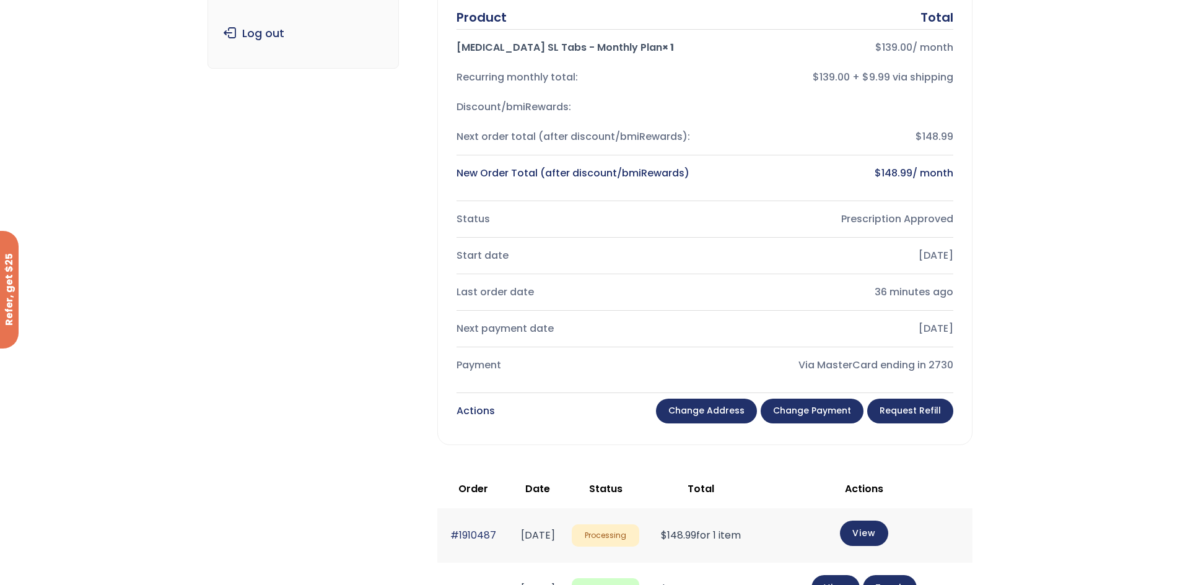
scroll to position [0, 0]
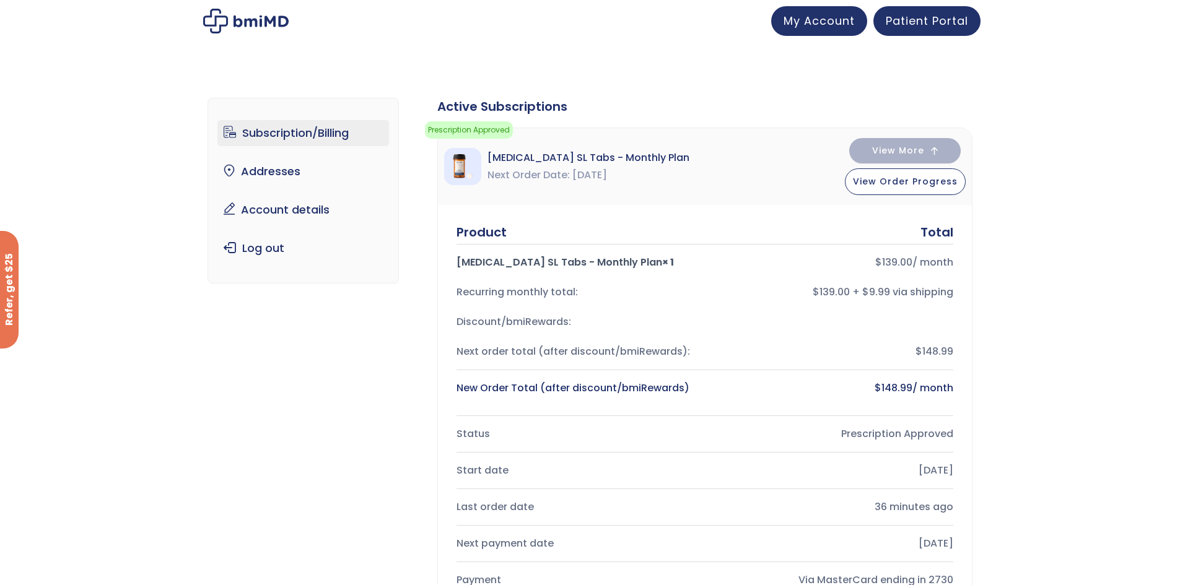
click at [217, 9] on img at bounding box center [245, 21] width 85 height 25
click at [221, 22] on img at bounding box center [245, 21] width 85 height 25
